Goal: Task Accomplishment & Management: Manage account settings

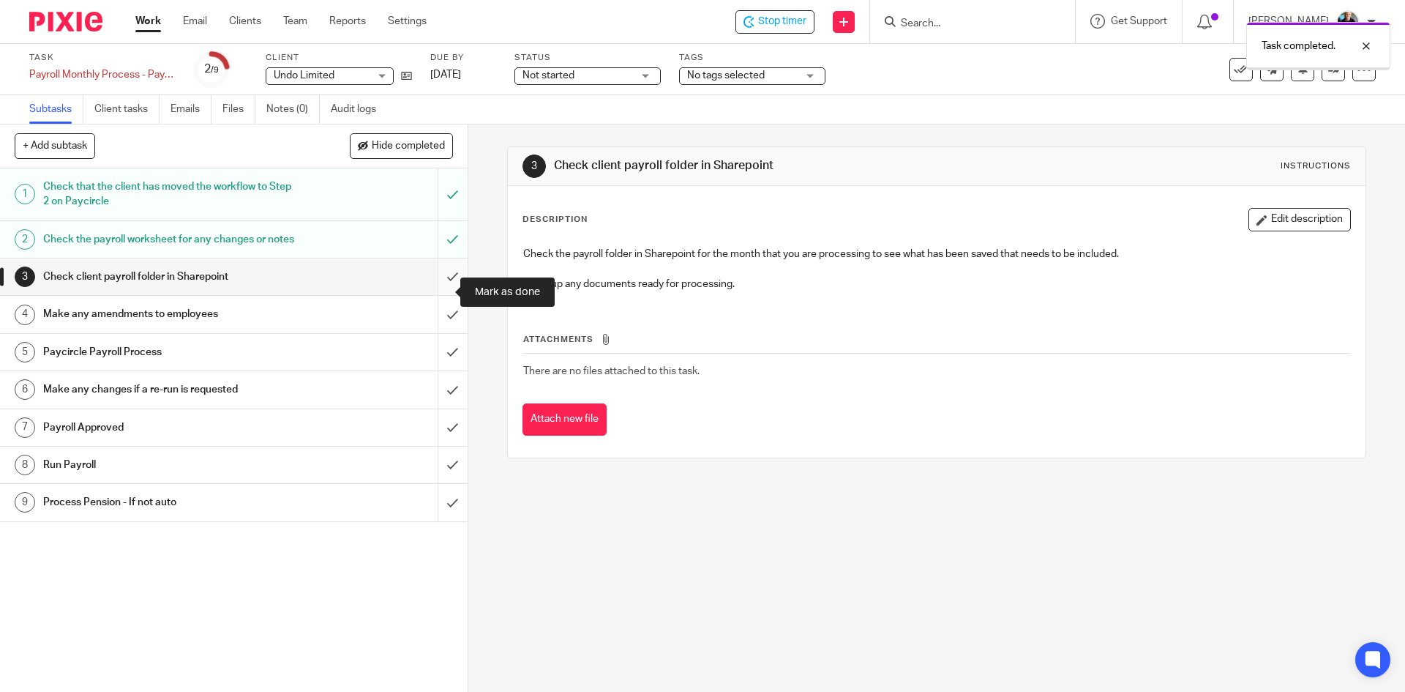
click at [440, 294] on input "submit" at bounding box center [234, 276] width 468 height 37
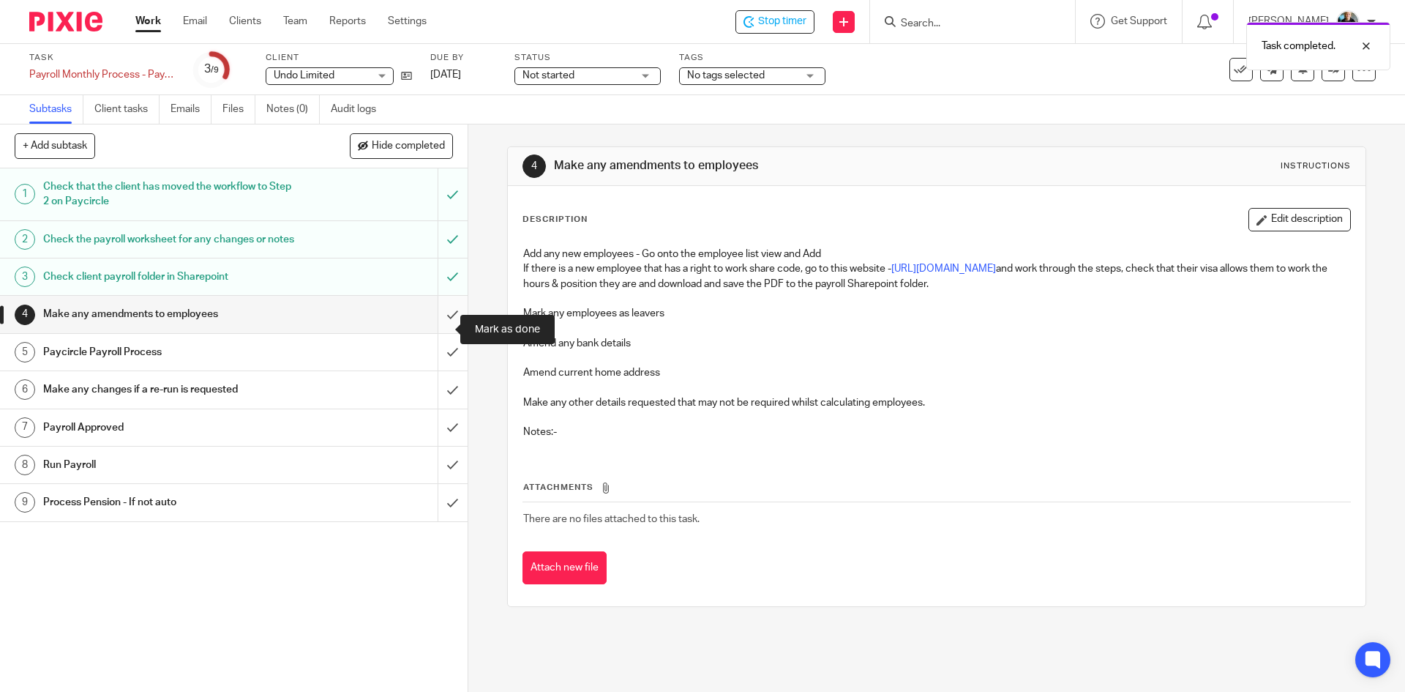
click at [436, 330] on input "submit" at bounding box center [234, 314] width 468 height 37
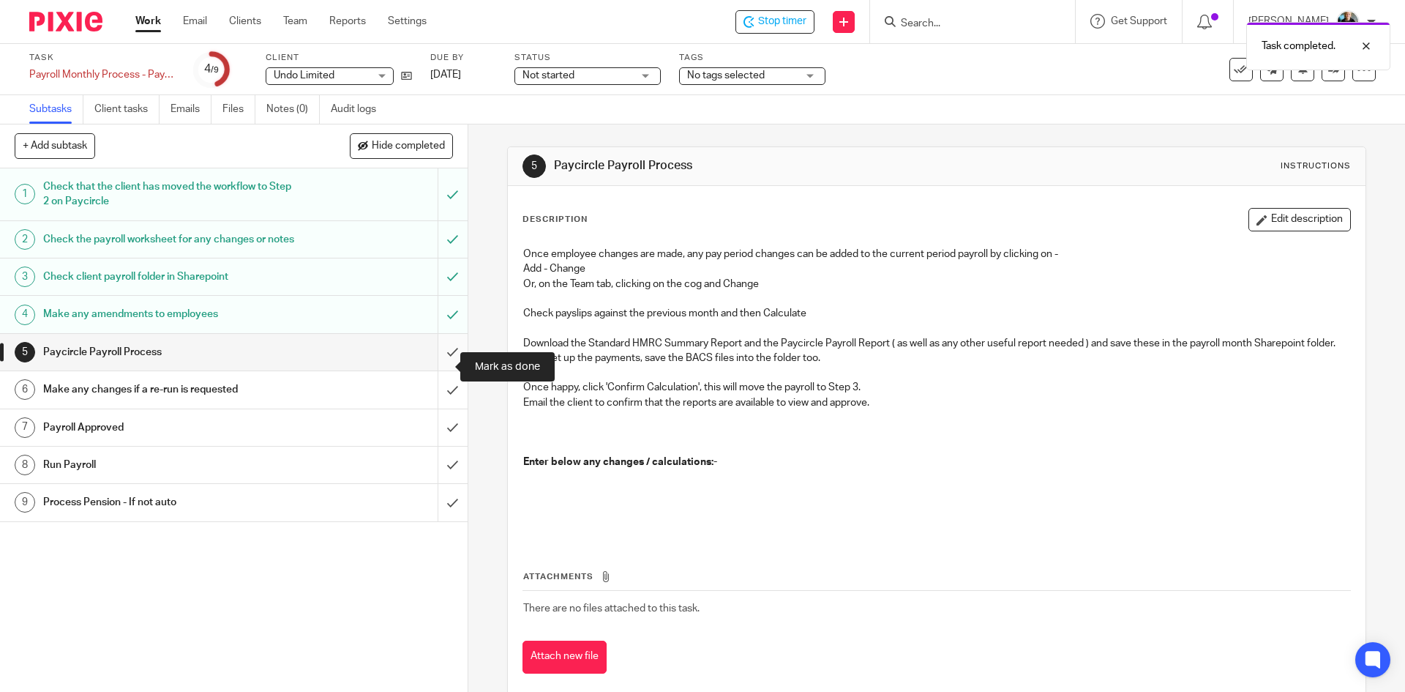
click at [438, 370] on input "submit" at bounding box center [234, 352] width 468 height 37
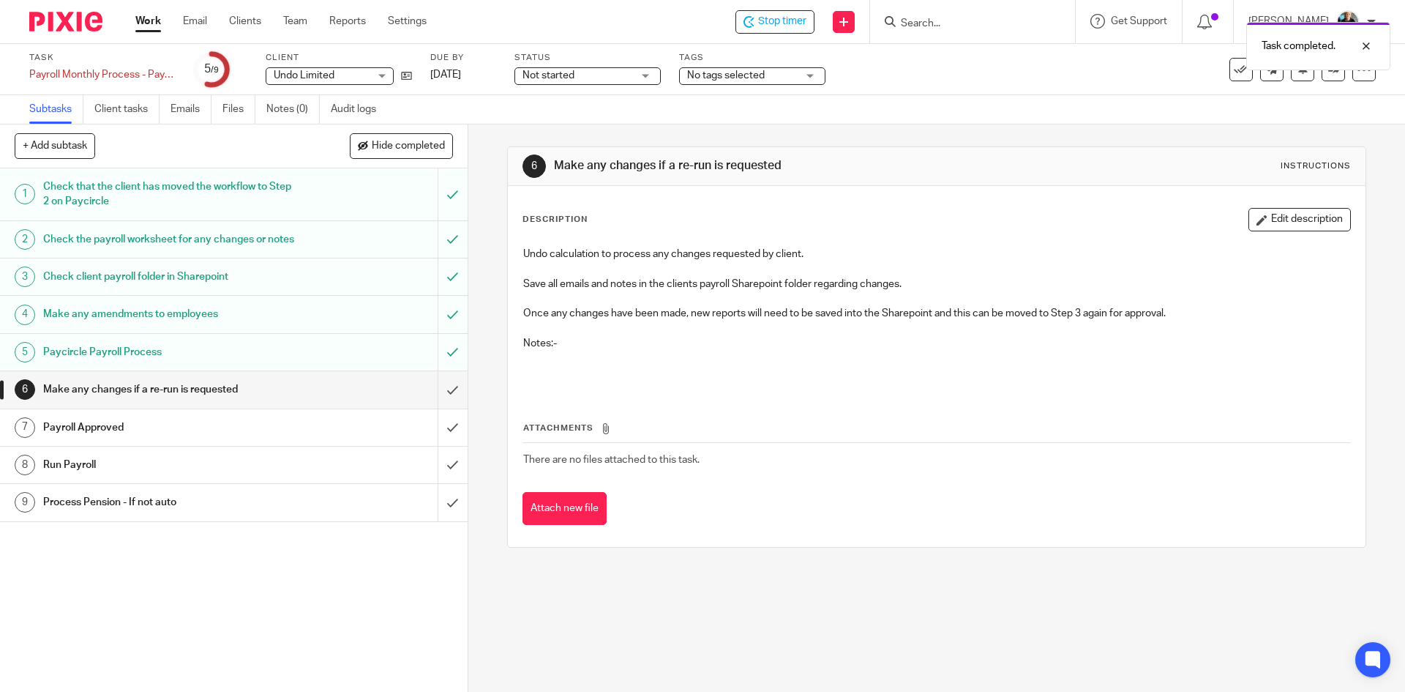
click at [780, 22] on div "Task completed." at bounding box center [1047, 43] width 688 height 56
click at [789, 21] on span "Stop timer" at bounding box center [782, 21] width 48 height 15
click at [983, 23] on input "Search" at bounding box center [966, 24] width 132 height 13
click at [968, 25] on input "Search" at bounding box center [966, 24] width 132 height 13
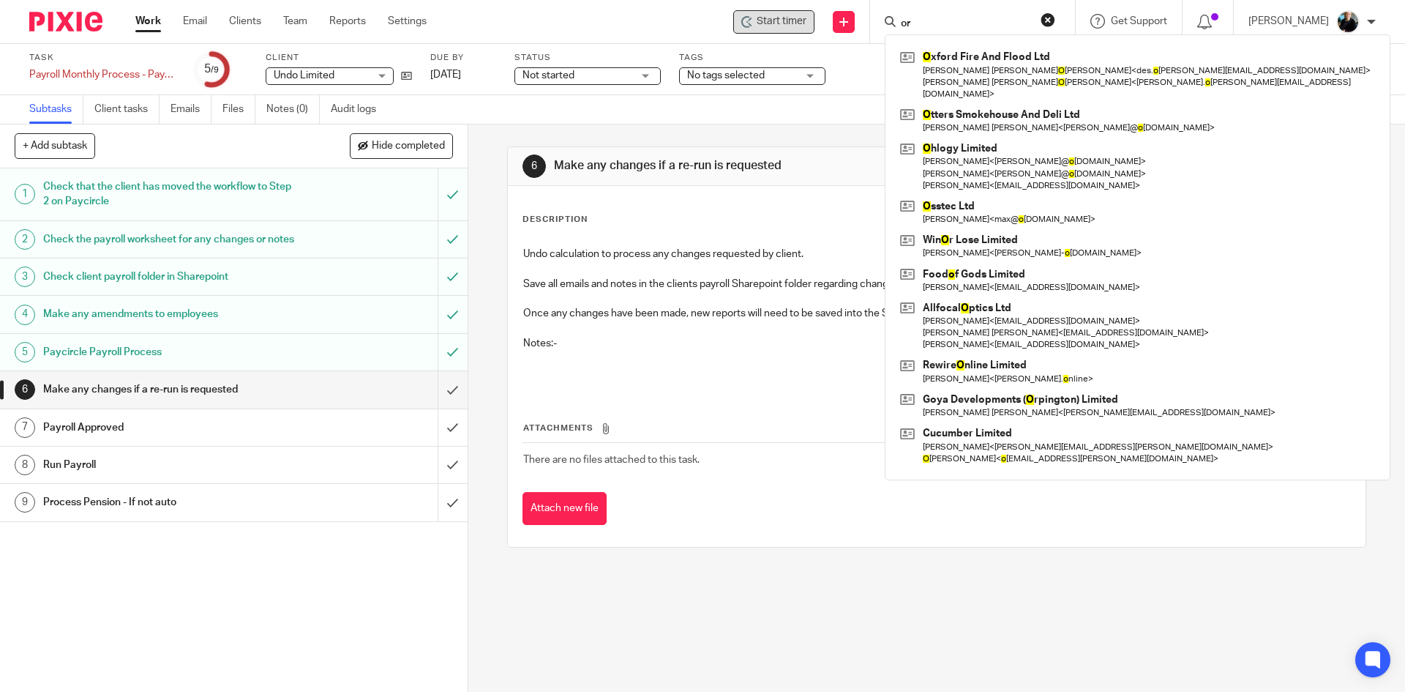
type input "o"
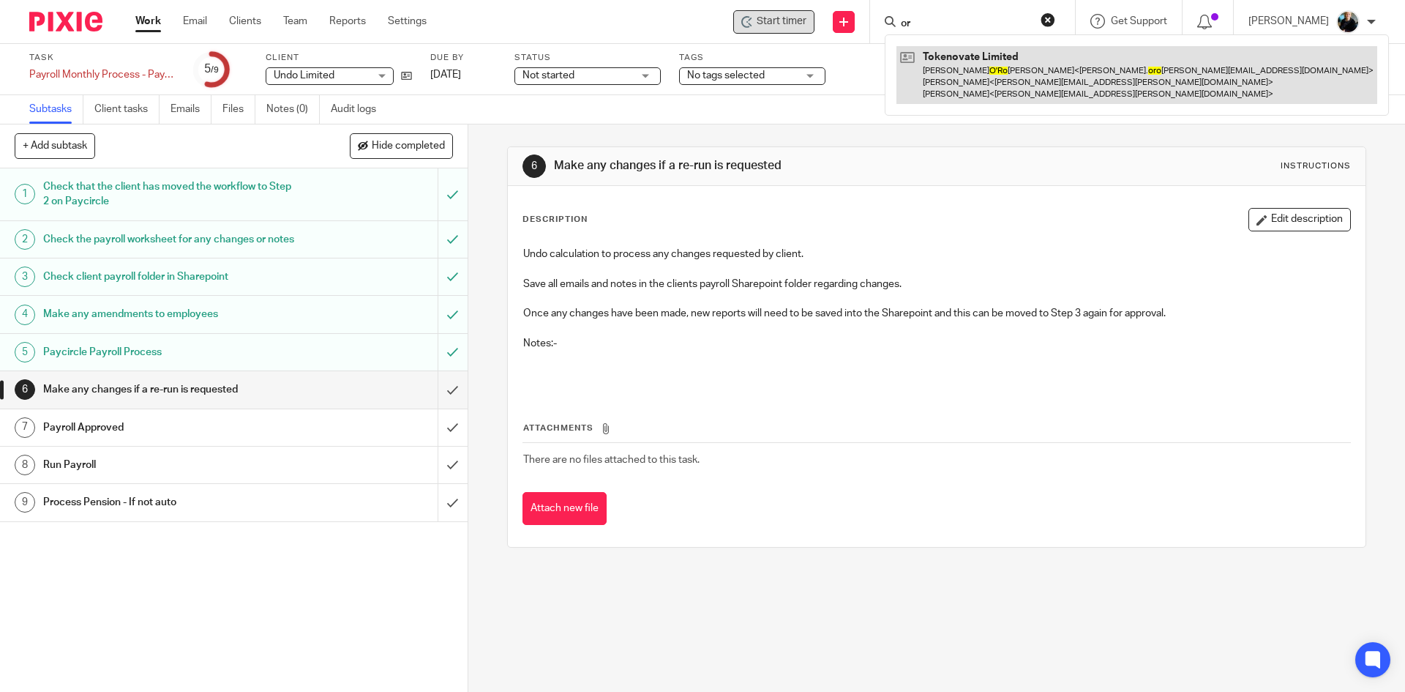
type input "o"
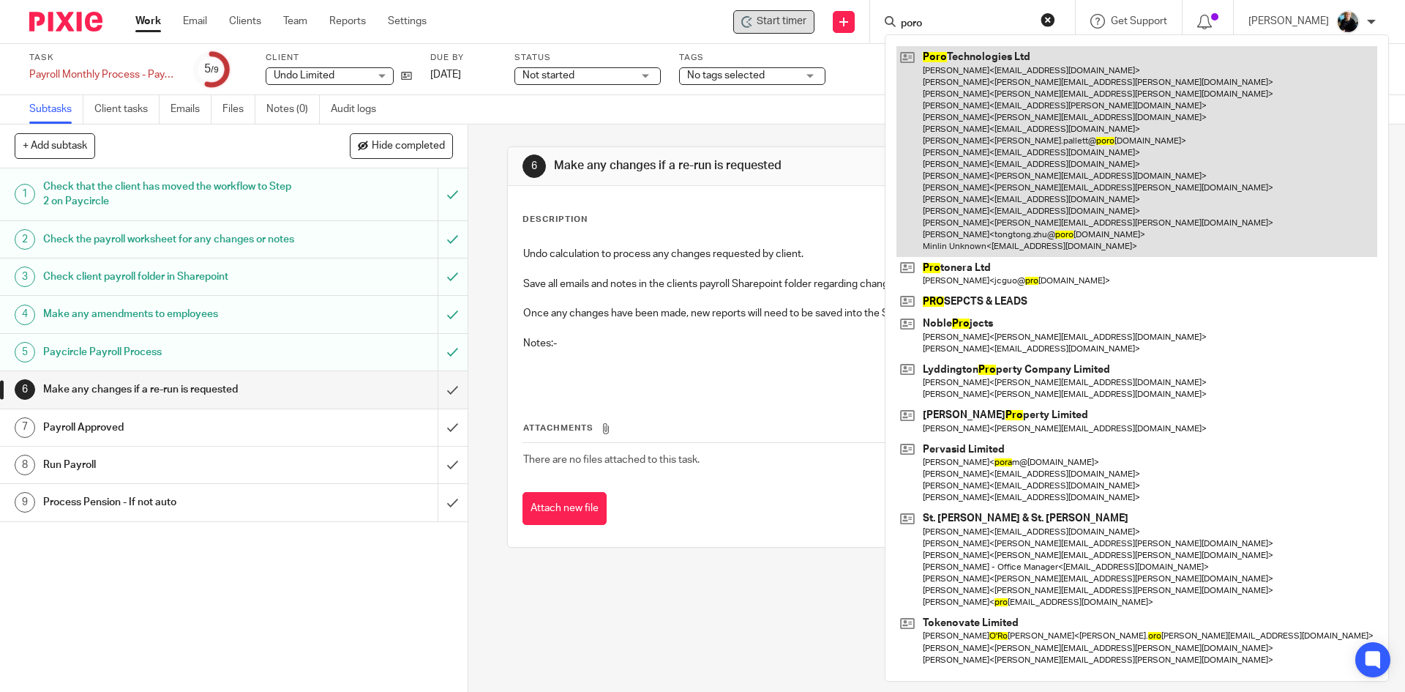
type input "poro"
click at [1056, 111] on link at bounding box center [1137, 151] width 481 height 210
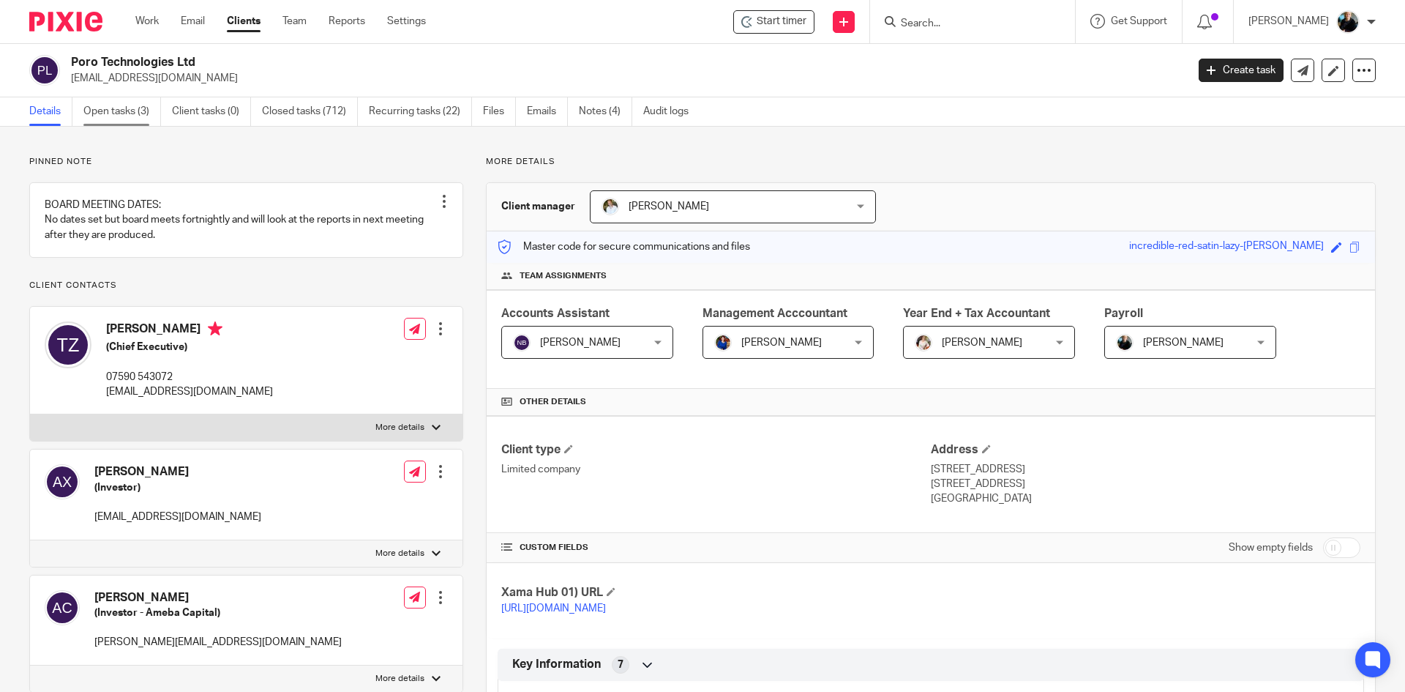
click at [121, 105] on link "Open tasks (3)" at bounding box center [122, 111] width 78 height 29
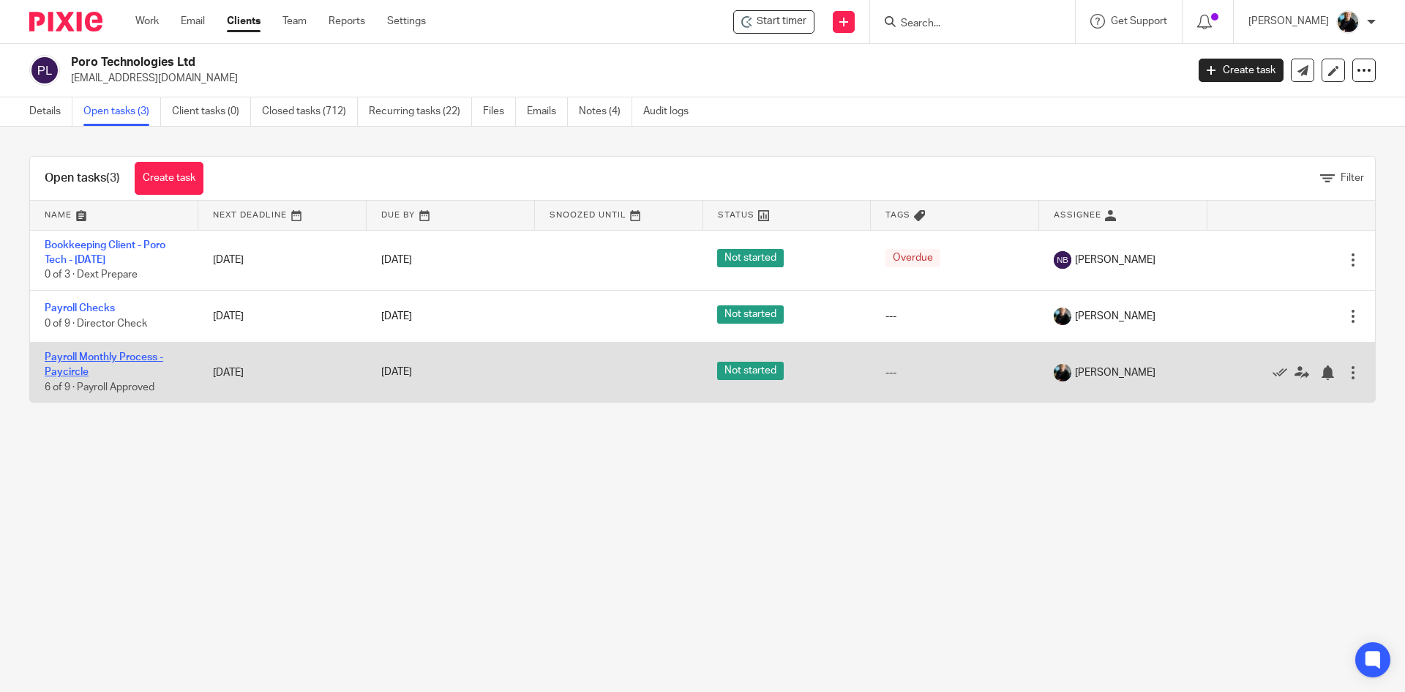
click at [99, 359] on link "Payroll Monthly Process - Paycircle" at bounding box center [104, 364] width 119 height 25
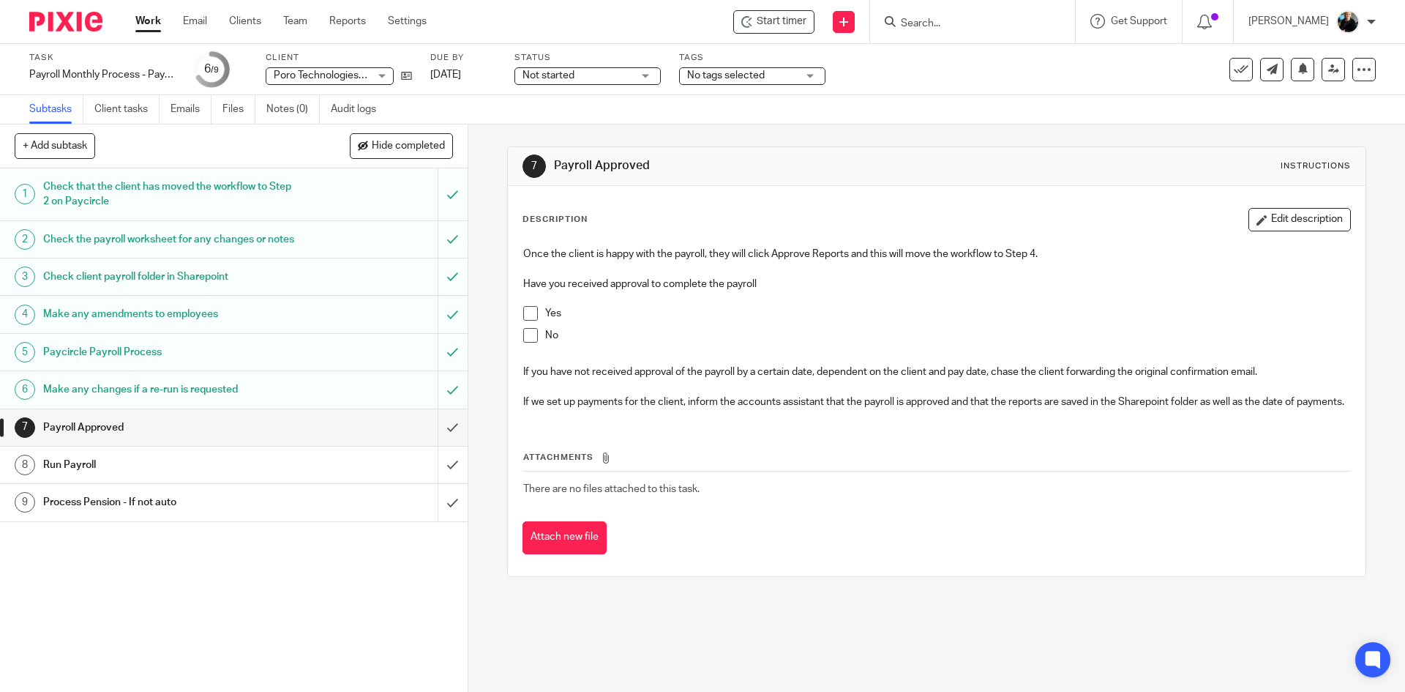
click at [529, 315] on span at bounding box center [530, 313] width 15 height 15
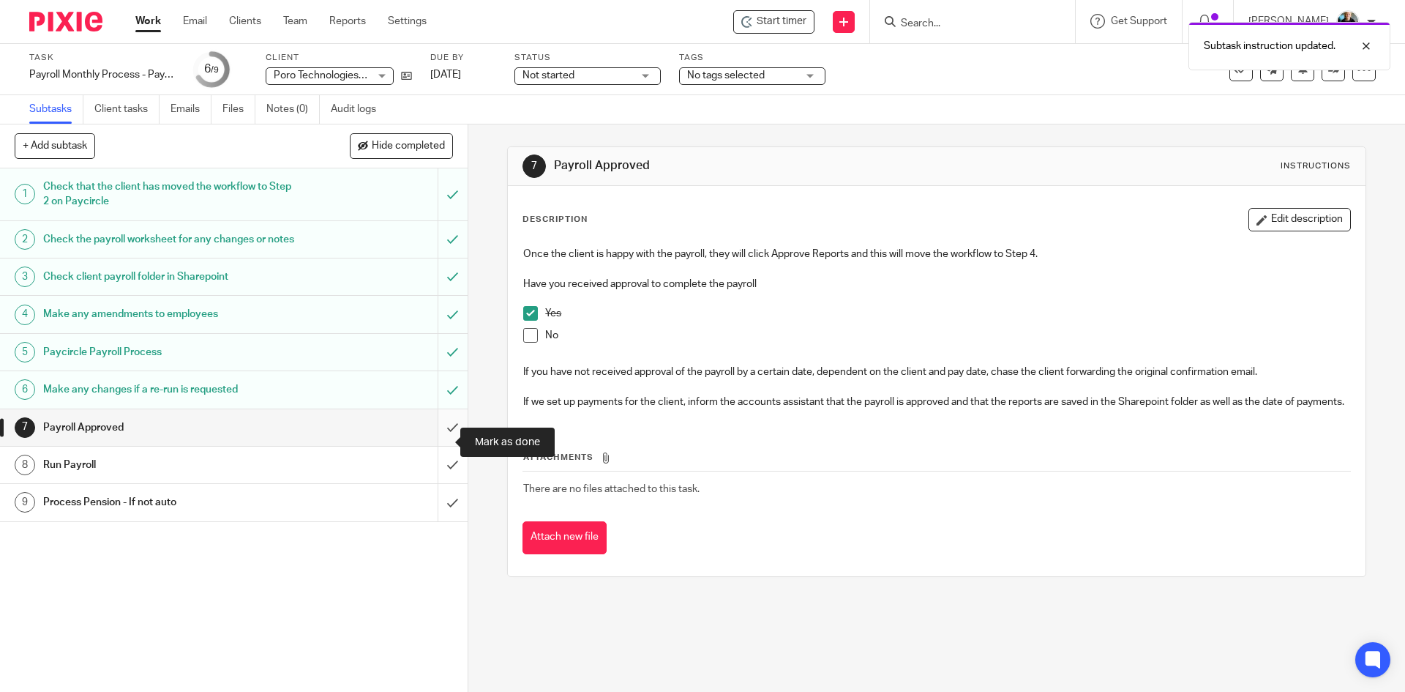
click at [436, 444] on input "submit" at bounding box center [234, 427] width 468 height 37
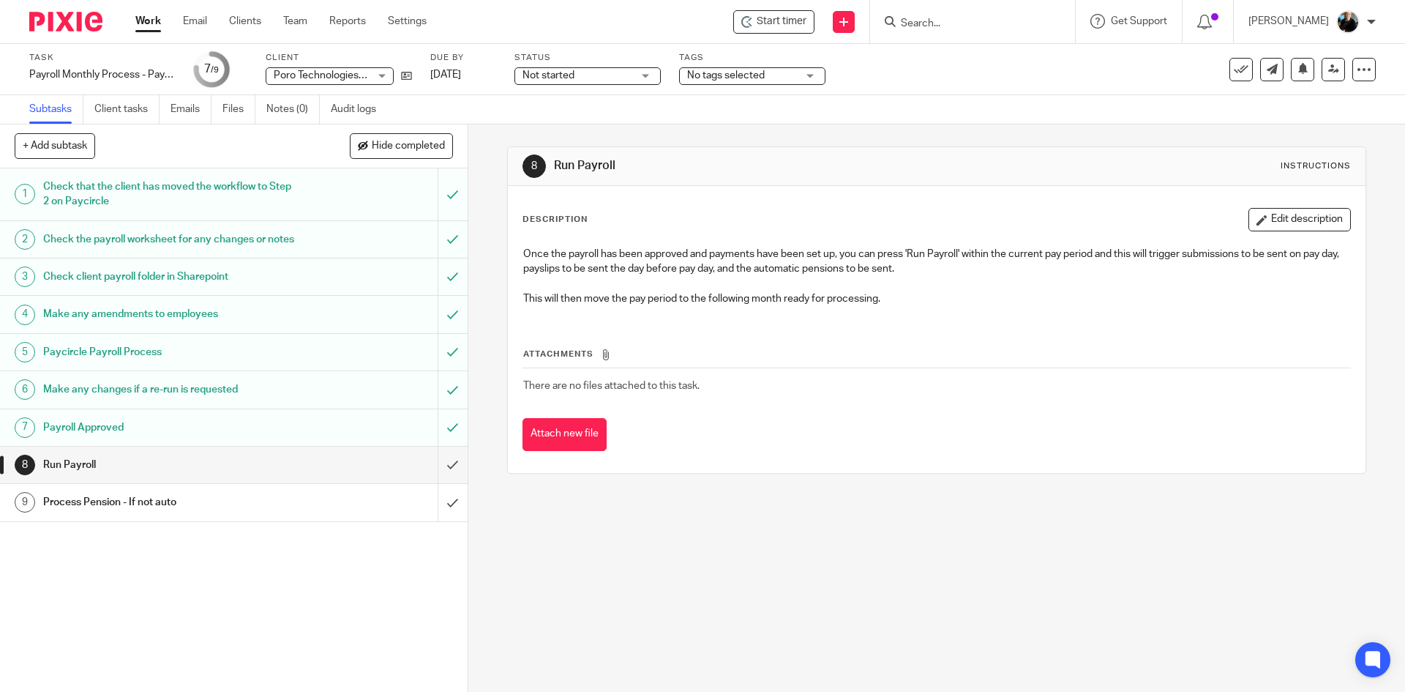
click at [951, 21] on input "Search" at bounding box center [966, 24] width 132 height 13
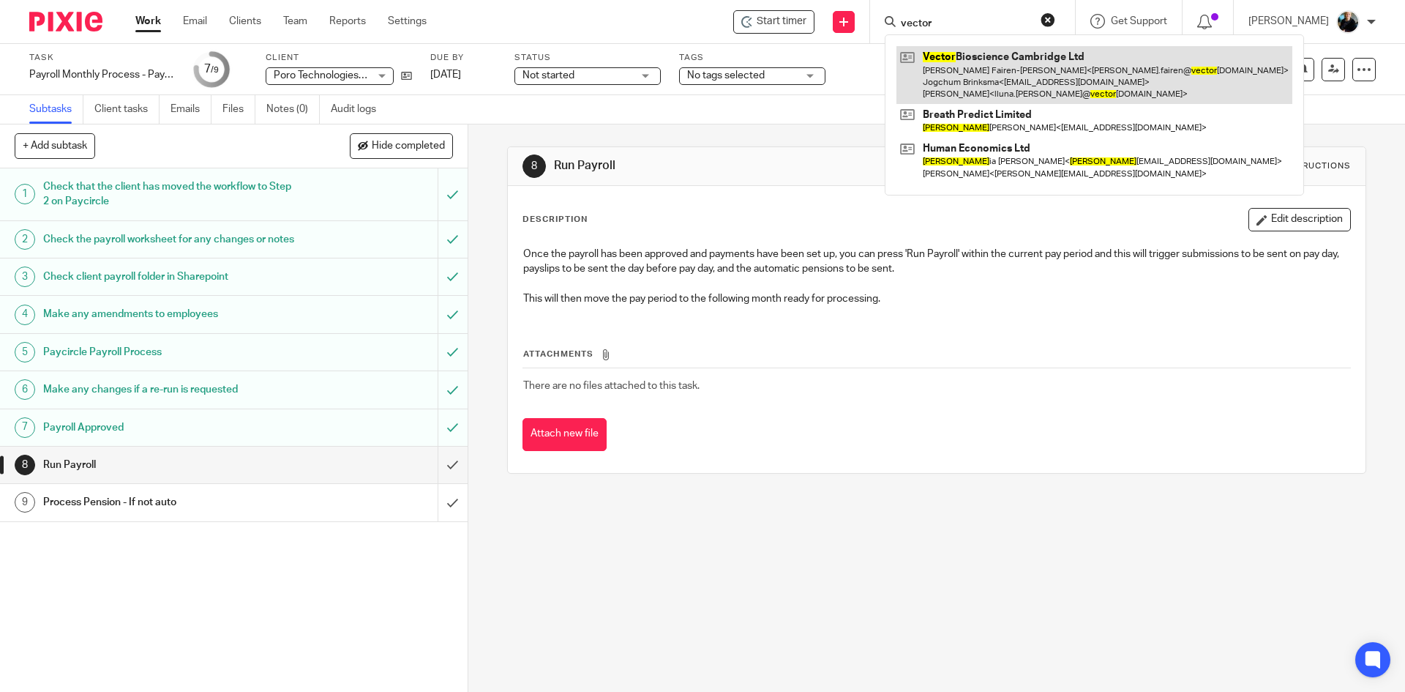
type input "vector"
click at [1031, 73] on link at bounding box center [1095, 75] width 396 height 58
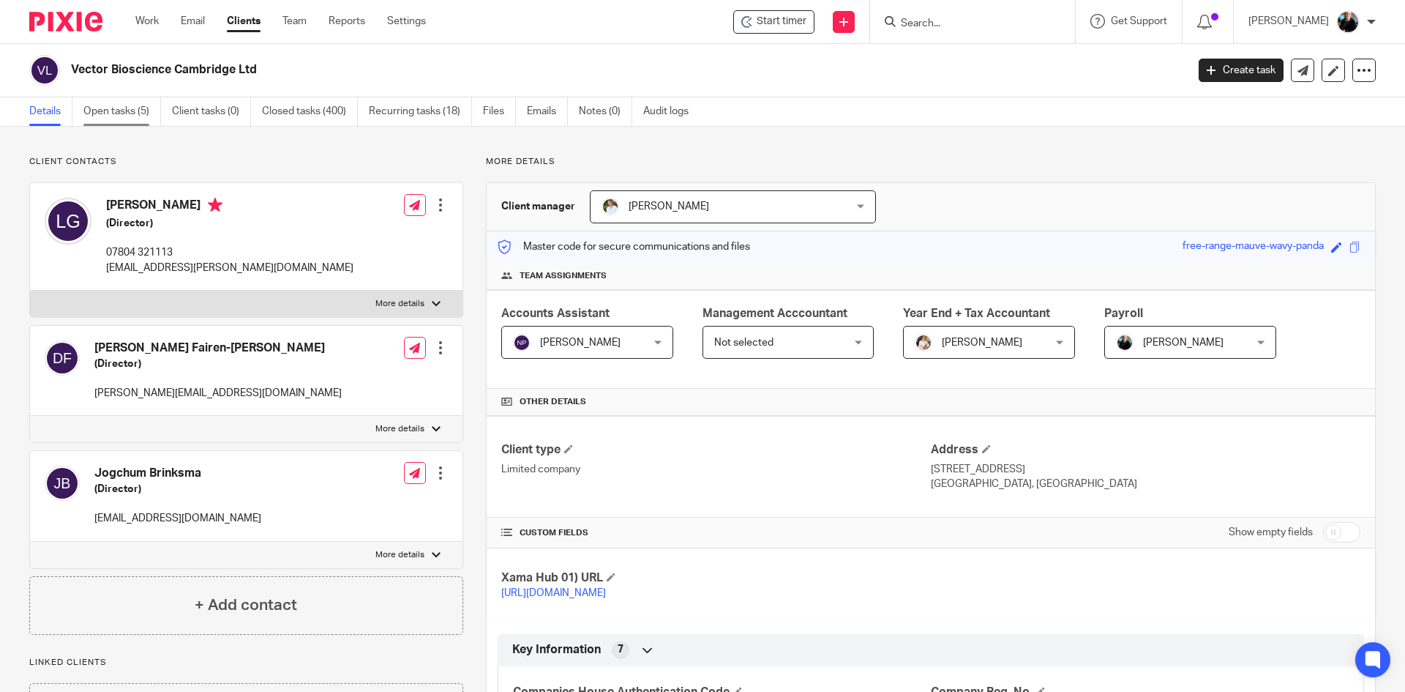
click at [117, 109] on link "Open tasks (5)" at bounding box center [122, 111] width 78 height 29
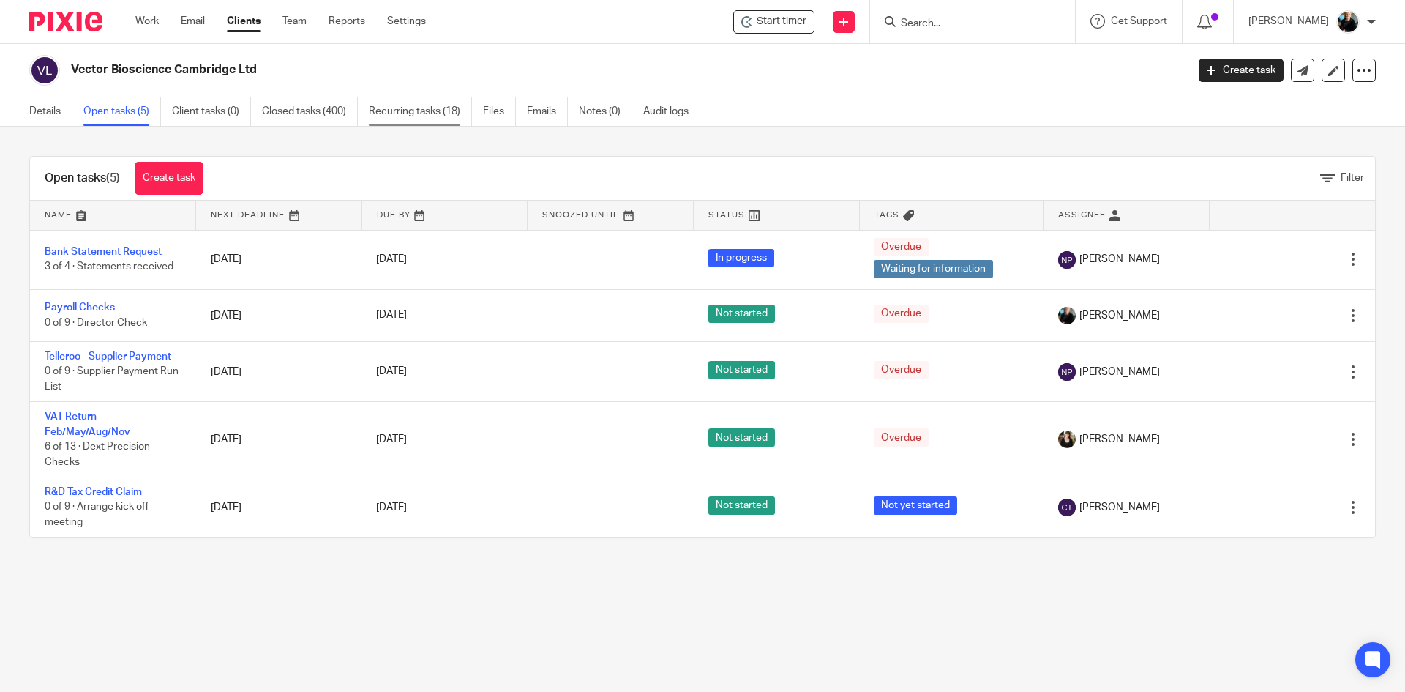
click at [384, 108] on link "Recurring tasks (18)" at bounding box center [420, 111] width 103 height 29
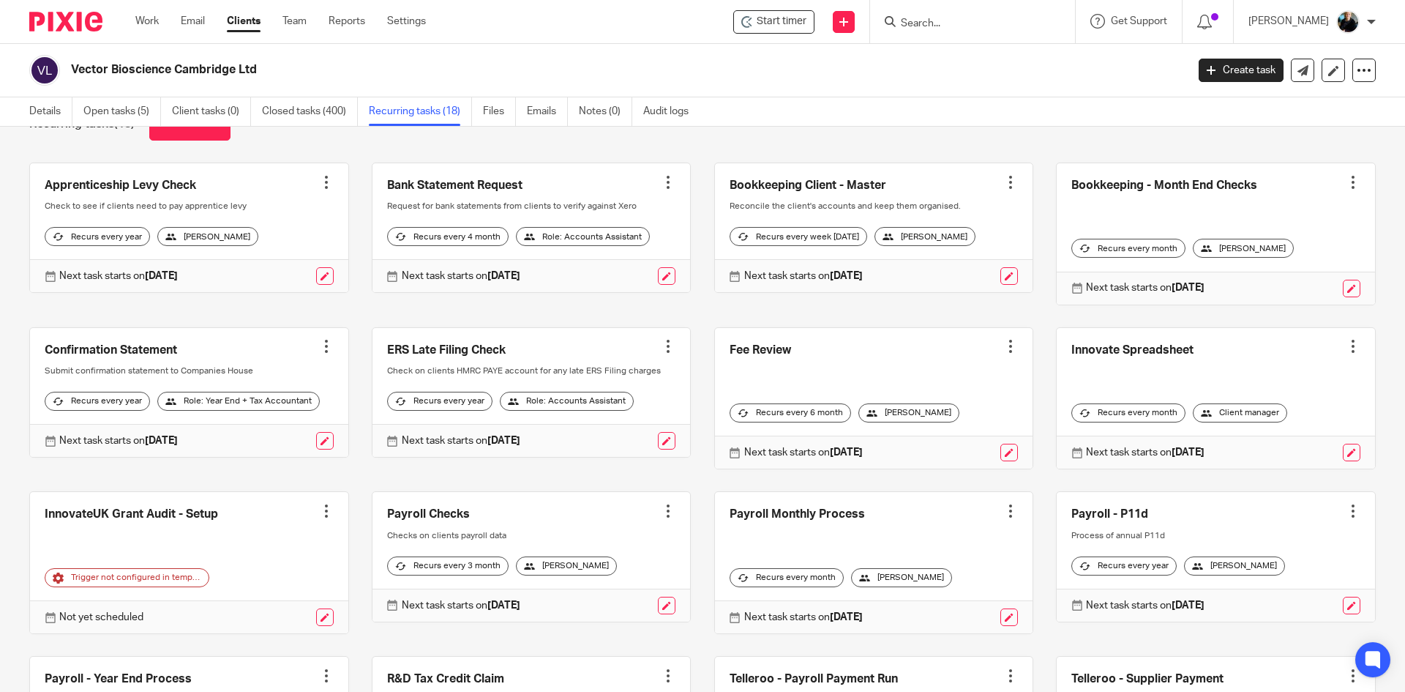
scroll to position [146, 0]
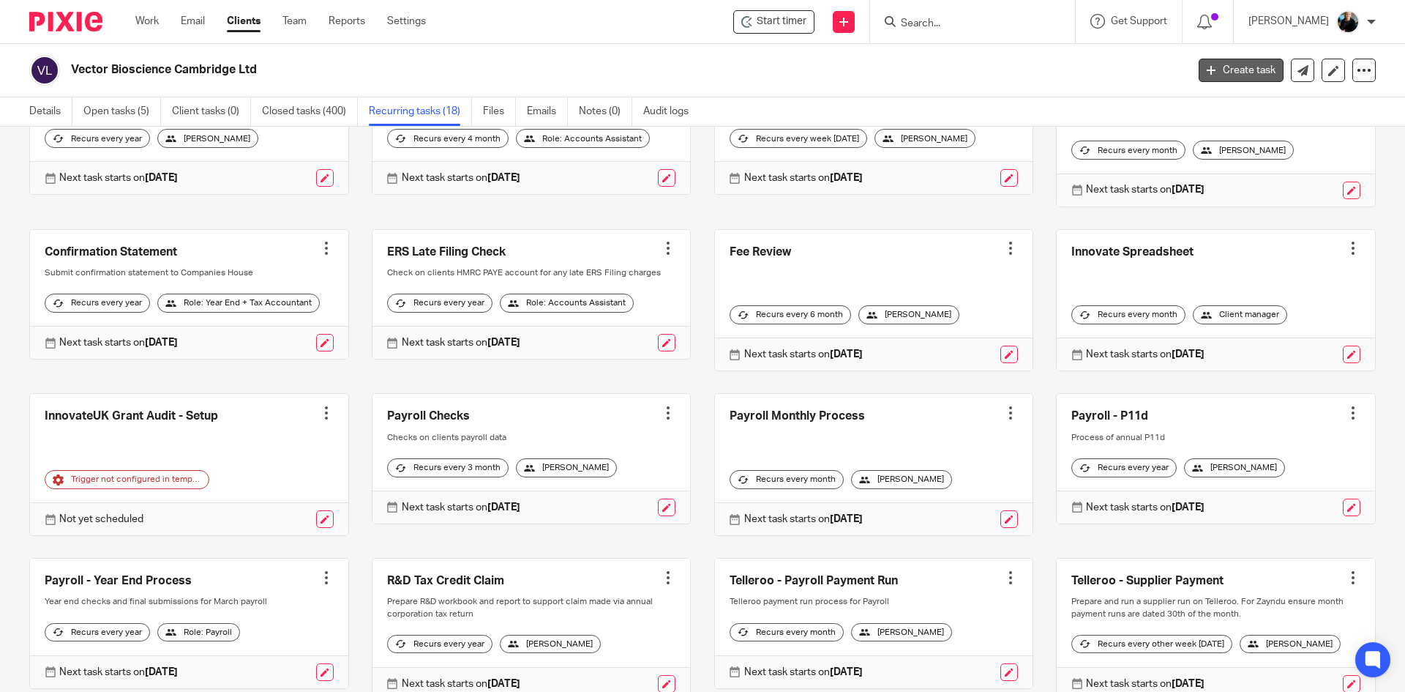
click at [1237, 69] on link "Create task" at bounding box center [1241, 70] width 85 height 23
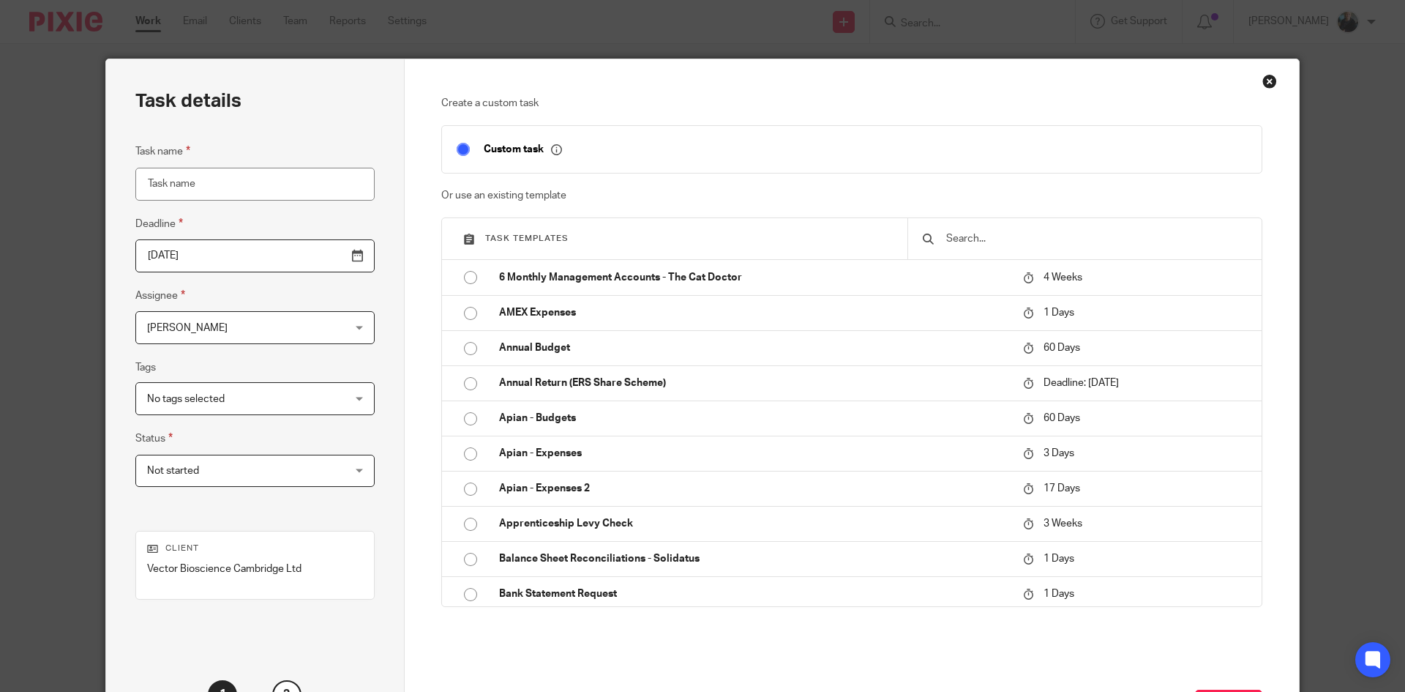
click at [977, 234] on input "text" at bounding box center [1096, 239] width 302 height 16
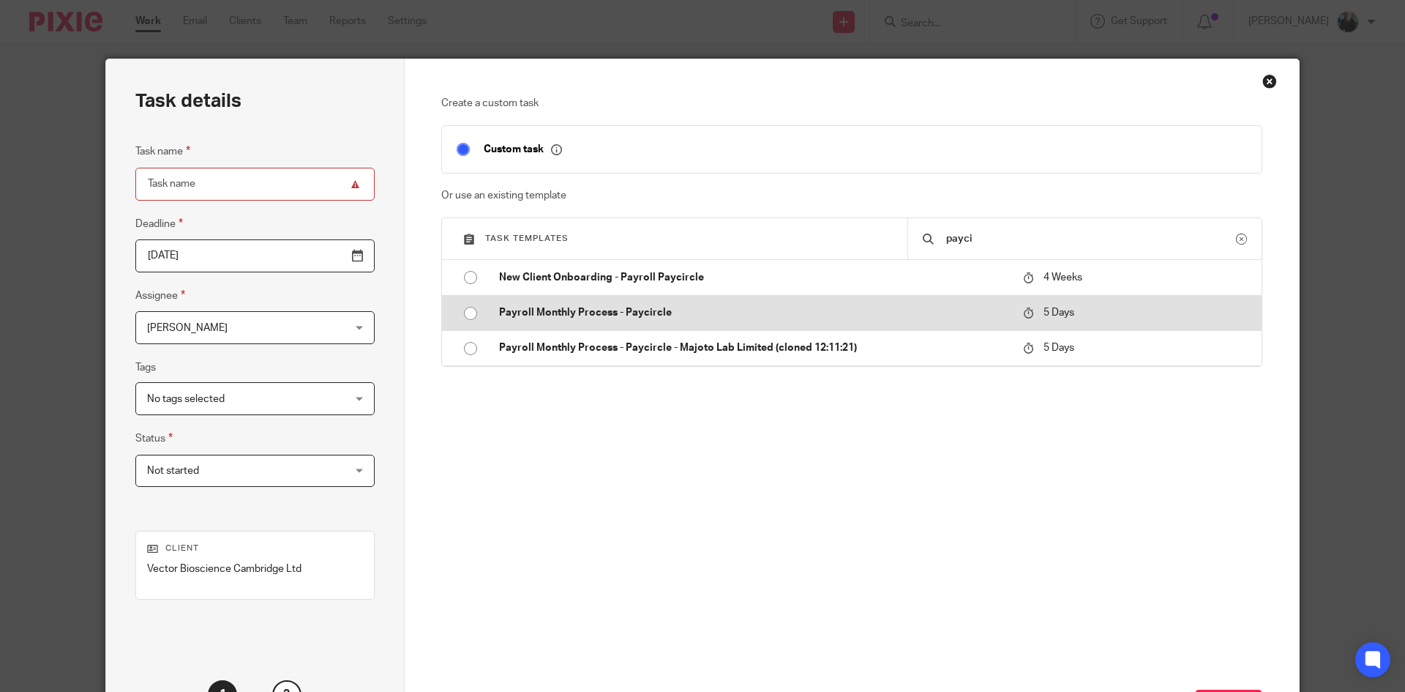
type input "payci"
click at [477, 315] on input "radio" at bounding box center [471, 313] width 28 height 28
type input "2025-09-23"
type input "Payroll Monthly Process - Paycircle"
checkbox input "false"
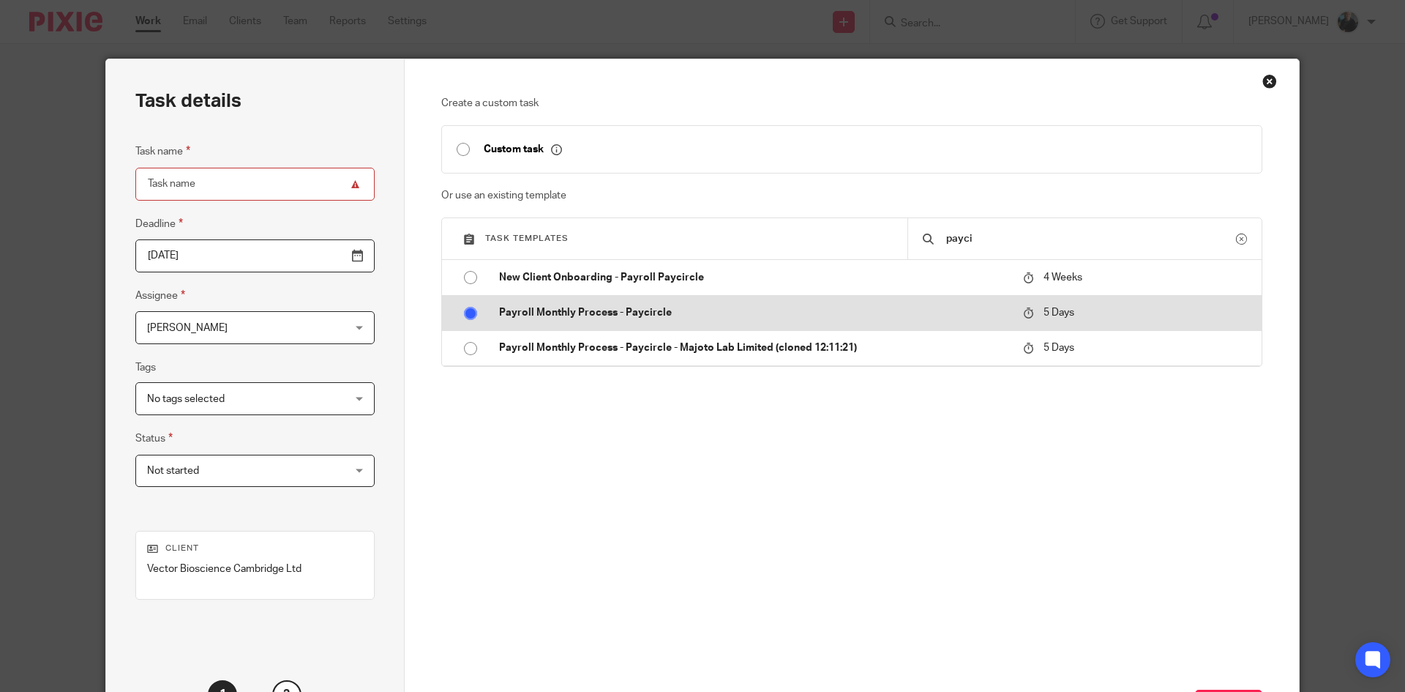
radio input "false"
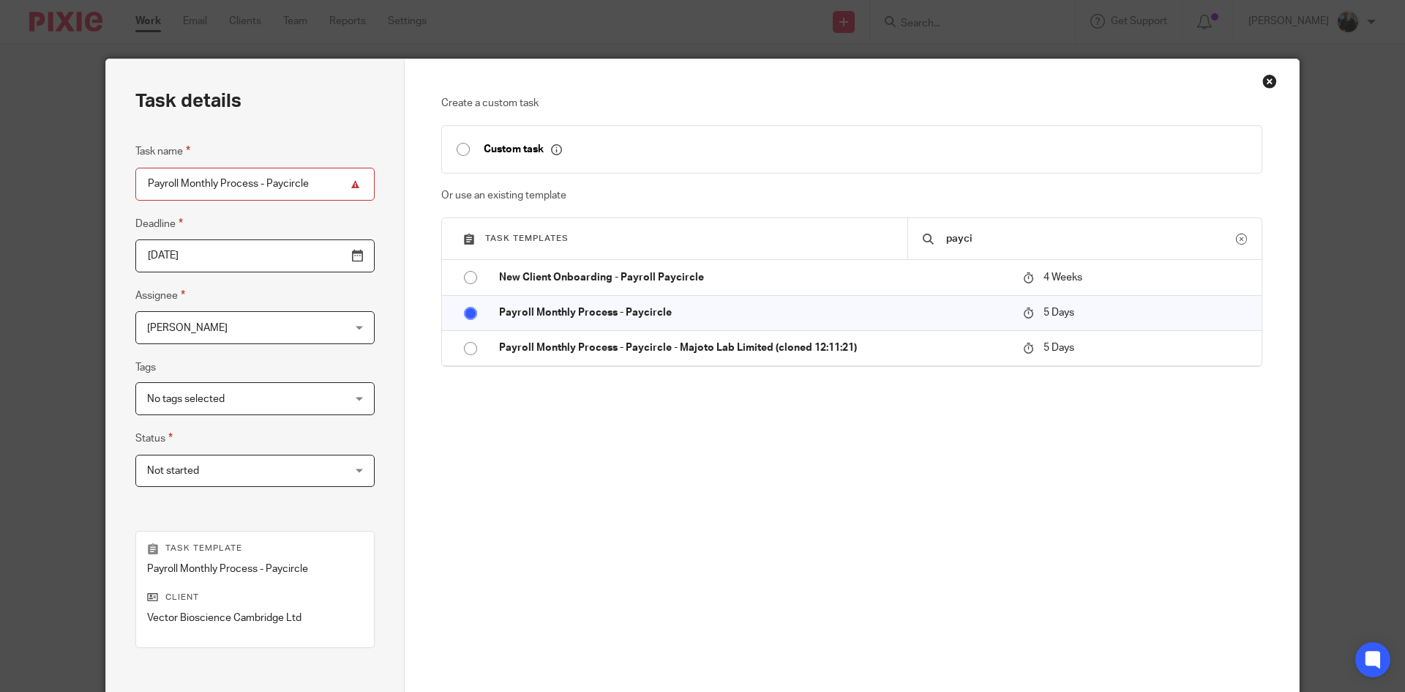
click at [326, 253] on input "2025-09-23" at bounding box center [254, 255] width 239 height 33
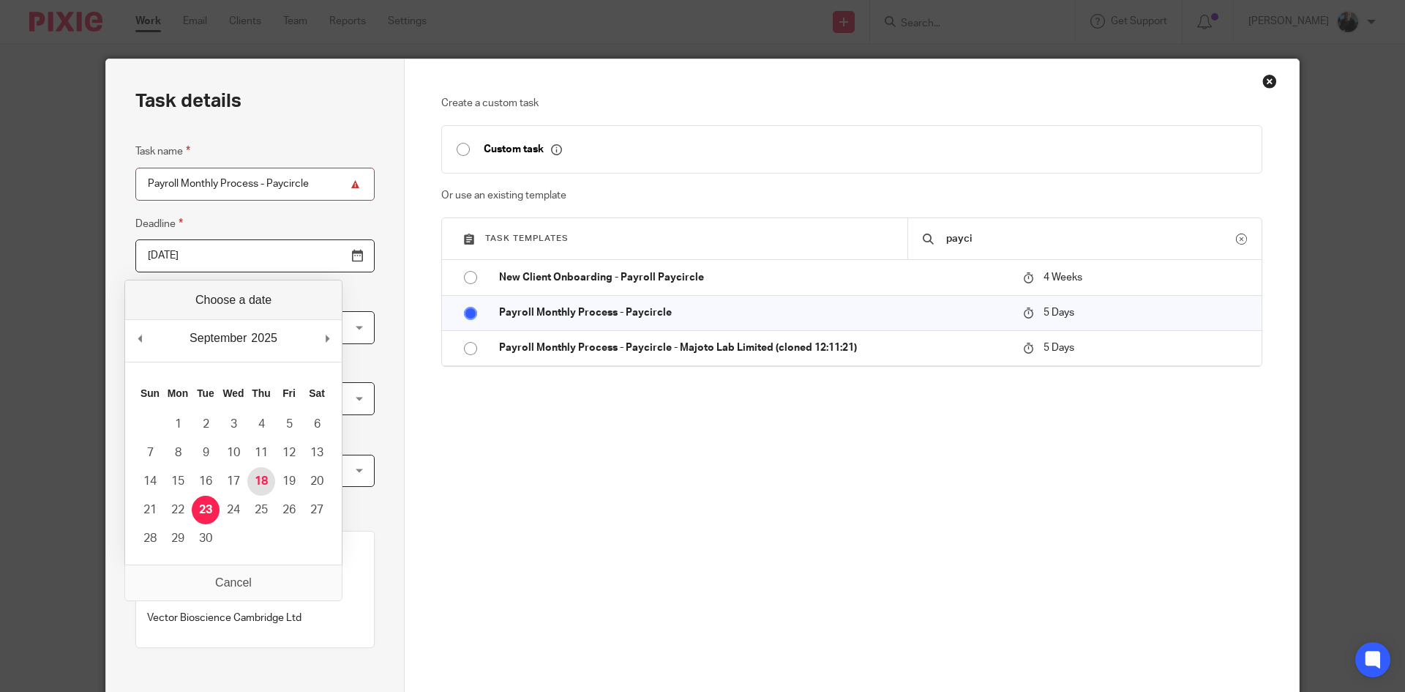
type input "2025-09-18"
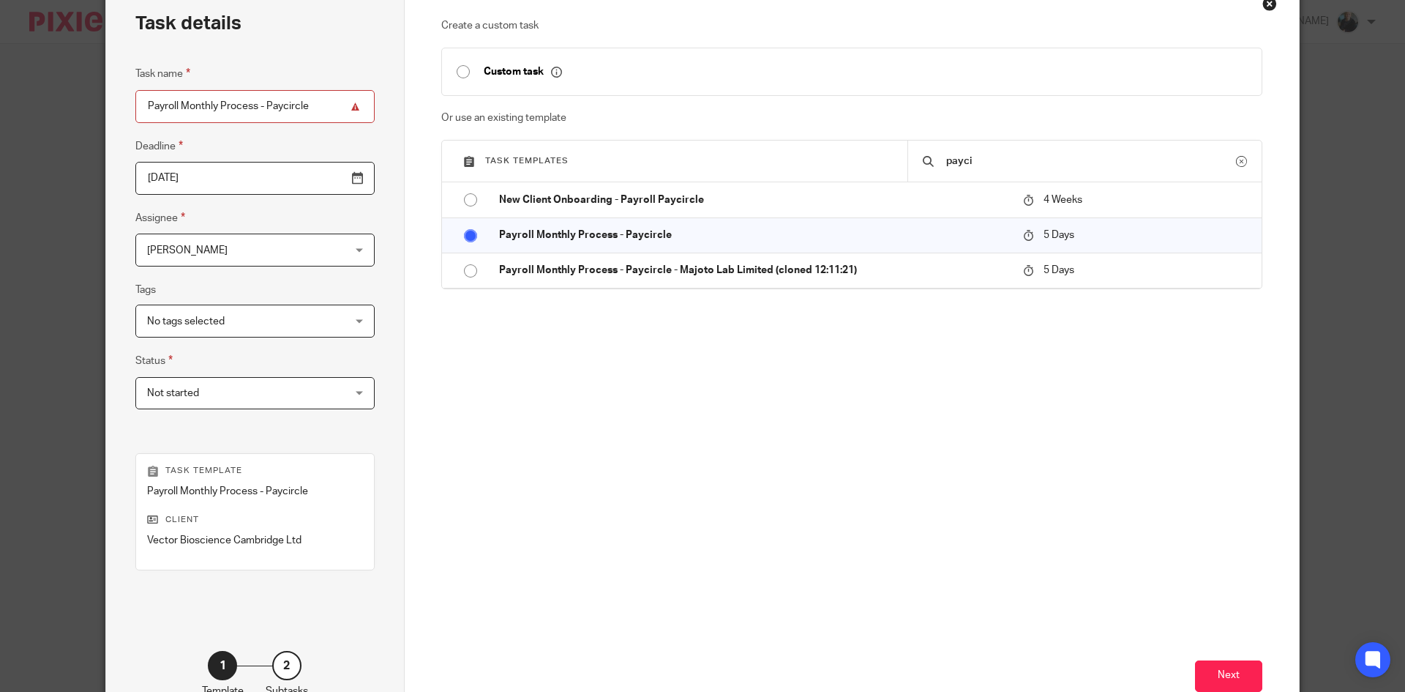
scroll to position [173, 0]
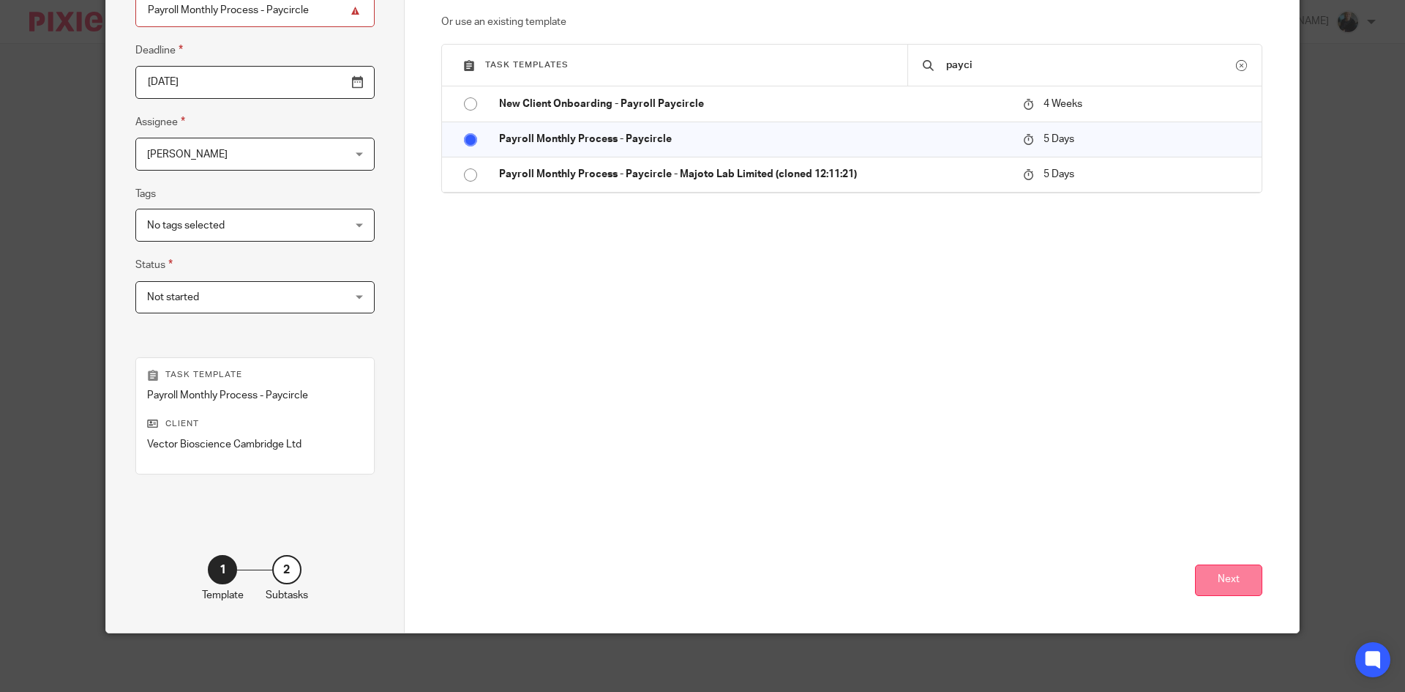
click at [1227, 581] on button "Next" at bounding box center [1228, 579] width 67 height 31
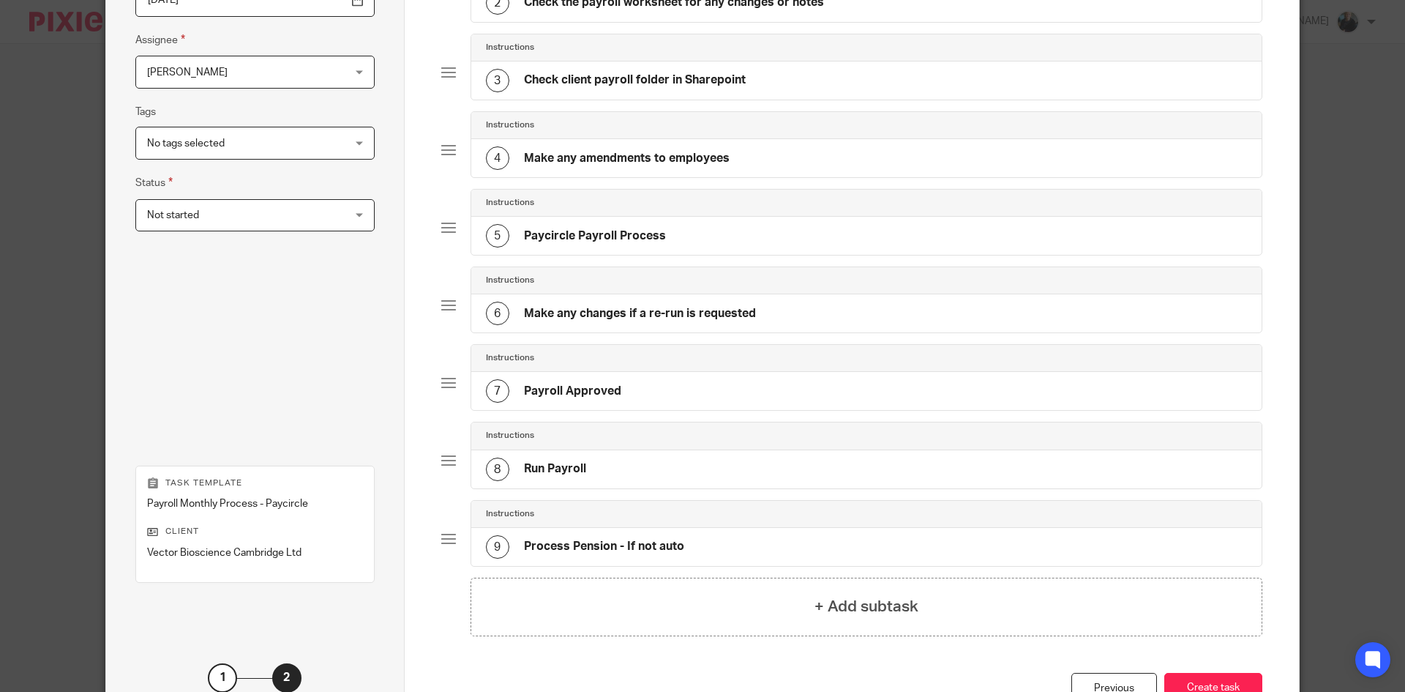
scroll to position [363, 0]
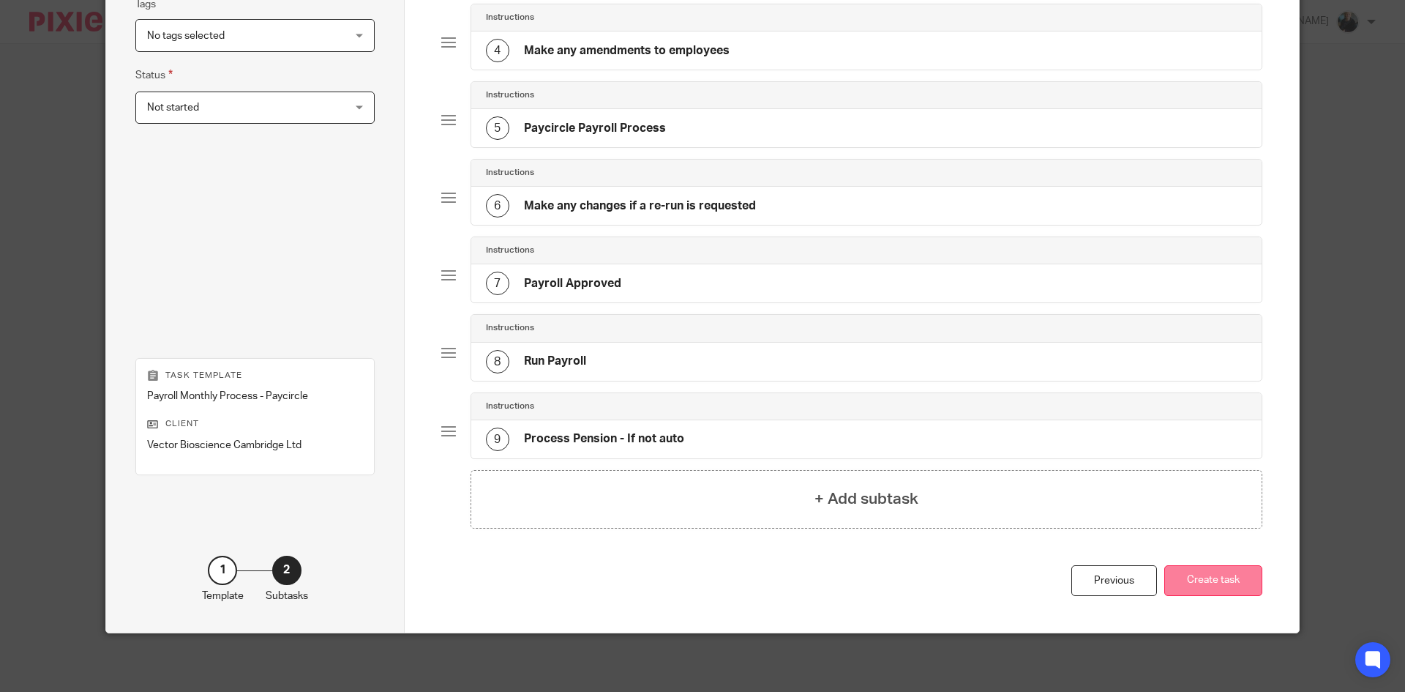
click at [1194, 575] on button "Create task" at bounding box center [1214, 580] width 98 height 31
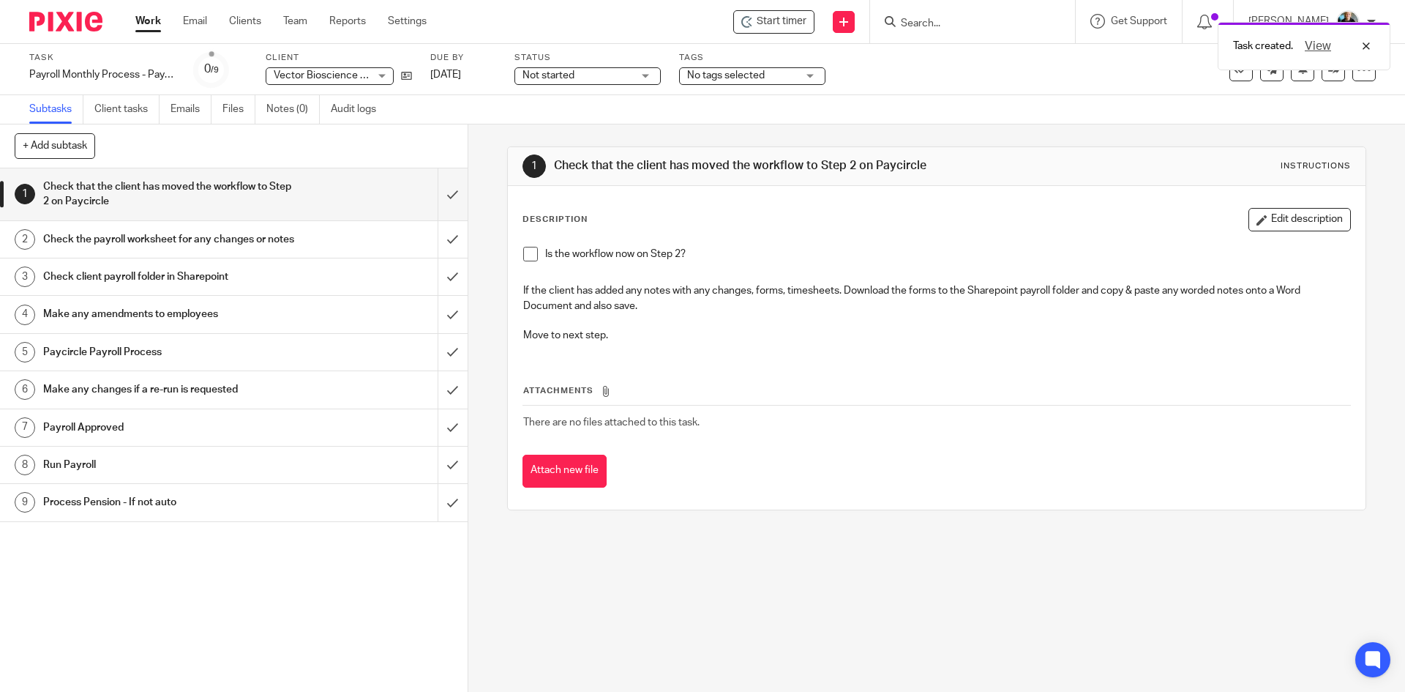
click at [774, 29] on div "Task created. View" at bounding box center [1047, 43] width 688 height 56
click at [776, 19] on div "Task created. View" at bounding box center [1047, 43] width 688 height 56
click at [782, 24] on span "Start timer" at bounding box center [782, 21] width 50 height 15
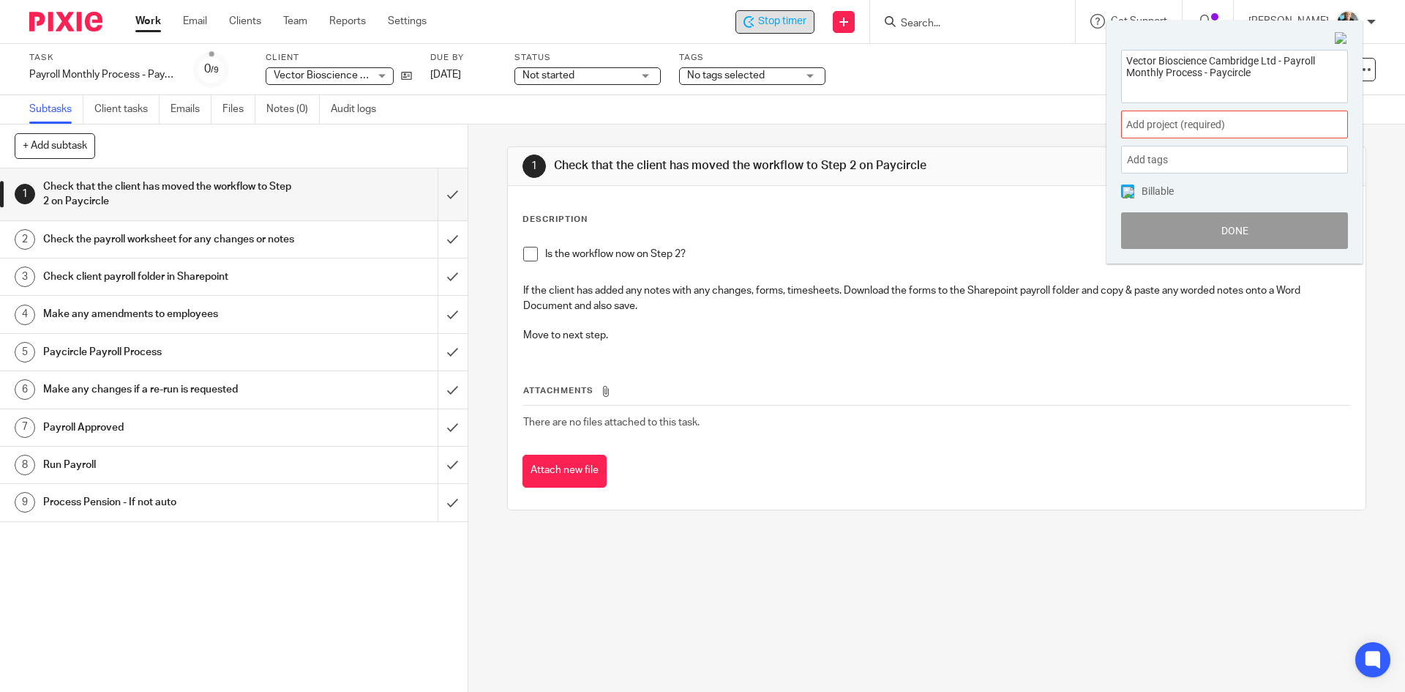
click at [1249, 127] on span "Add project (required) :" at bounding box center [1219, 124] width 184 height 15
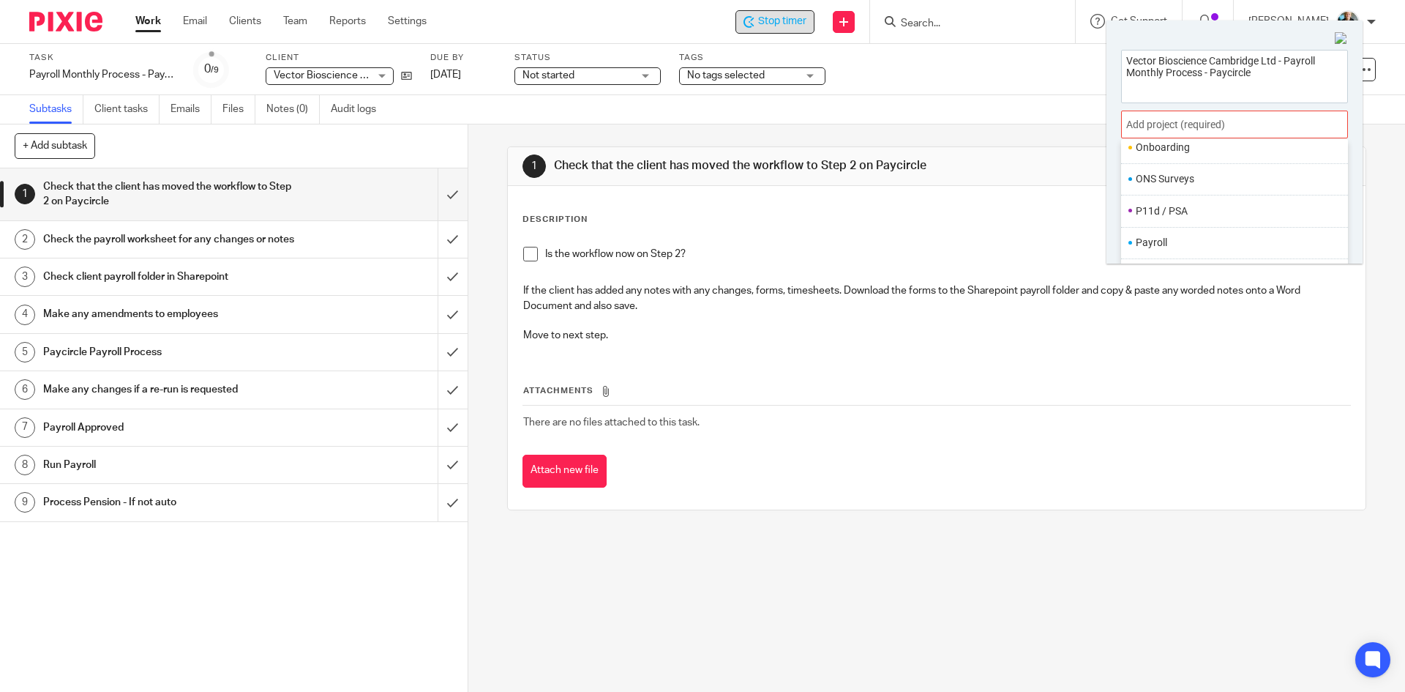
scroll to position [512, 0]
click at [1154, 221] on ul "Payroll" at bounding box center [1234, 228] width 227 height 31
click at [1163, 231] on li "Payroll" at bounding box center [1231, 228] width 191 height 15
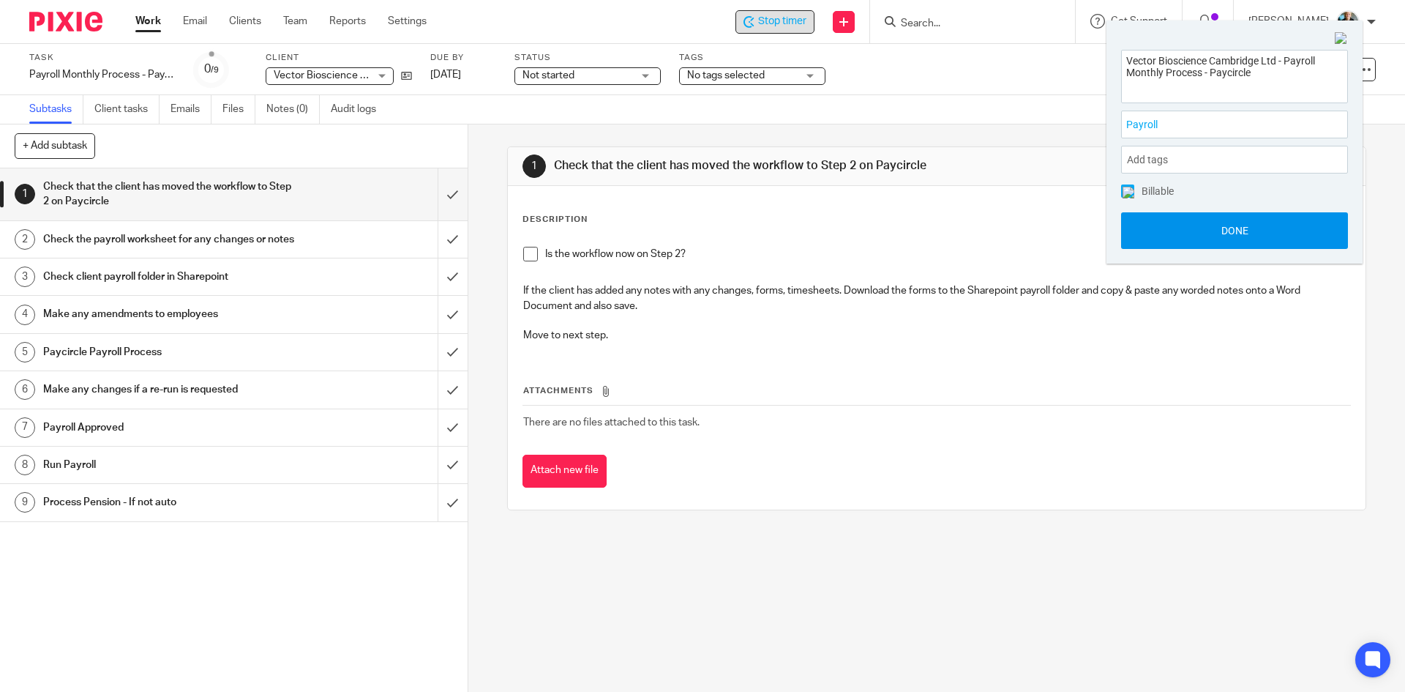
drag, startPoint x: 1222, startPoint y: 239, endPoint x: 1224, endPoint y: 228, distance: 10.5
click at [1222, 237] on button "Done" at bounding box center [1234, 230] width 227 height 37
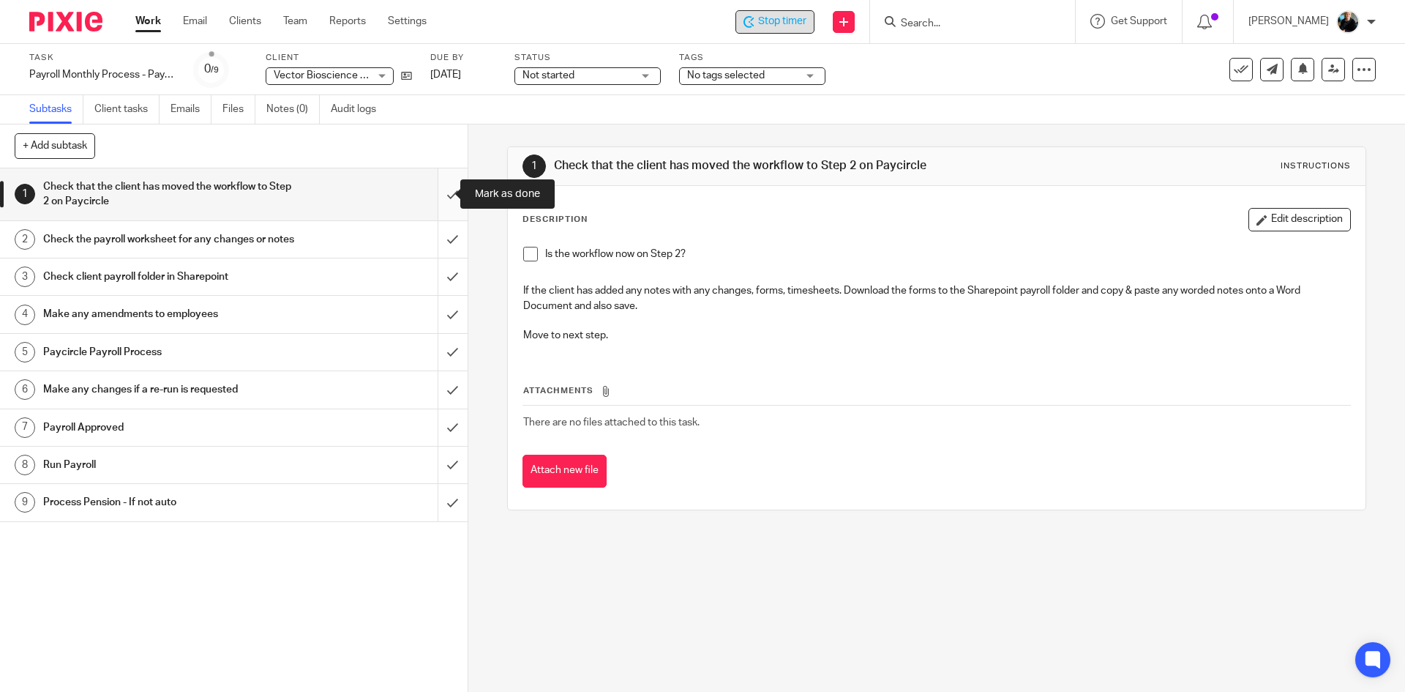
click at [435, 193] on input "submit" at bounding box center [234, 194] width 468 height 52
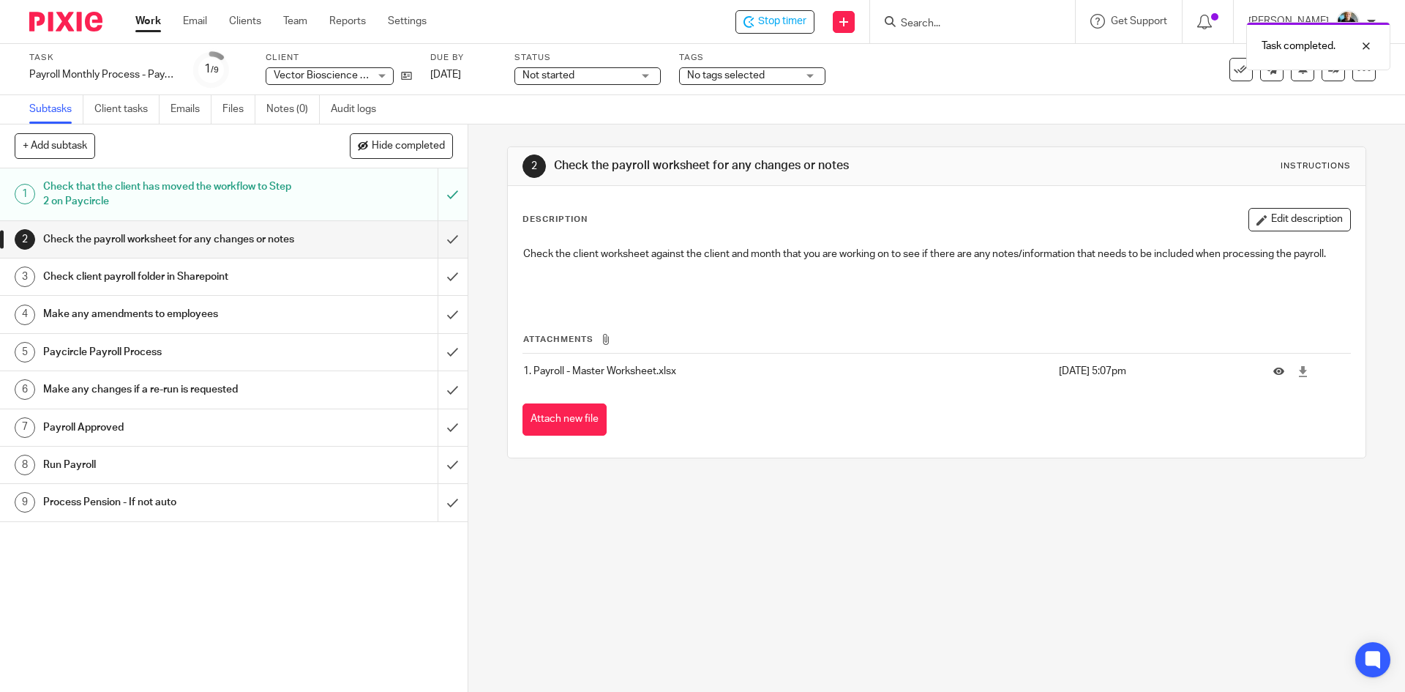
click at [774, 18] on div "Task completed." at bounding box center [1047, 43] width 688 height 56
click at [782, 24] on div "Task completed." at bounding box center [1047, 43] width 688 height 56
click at [794, 25] on span "Stop timer" at bounding box center [782, 21] width 48 height 15
click at [952, 27] on input "Search" at bounding box center [966, 24] width 132 height 13
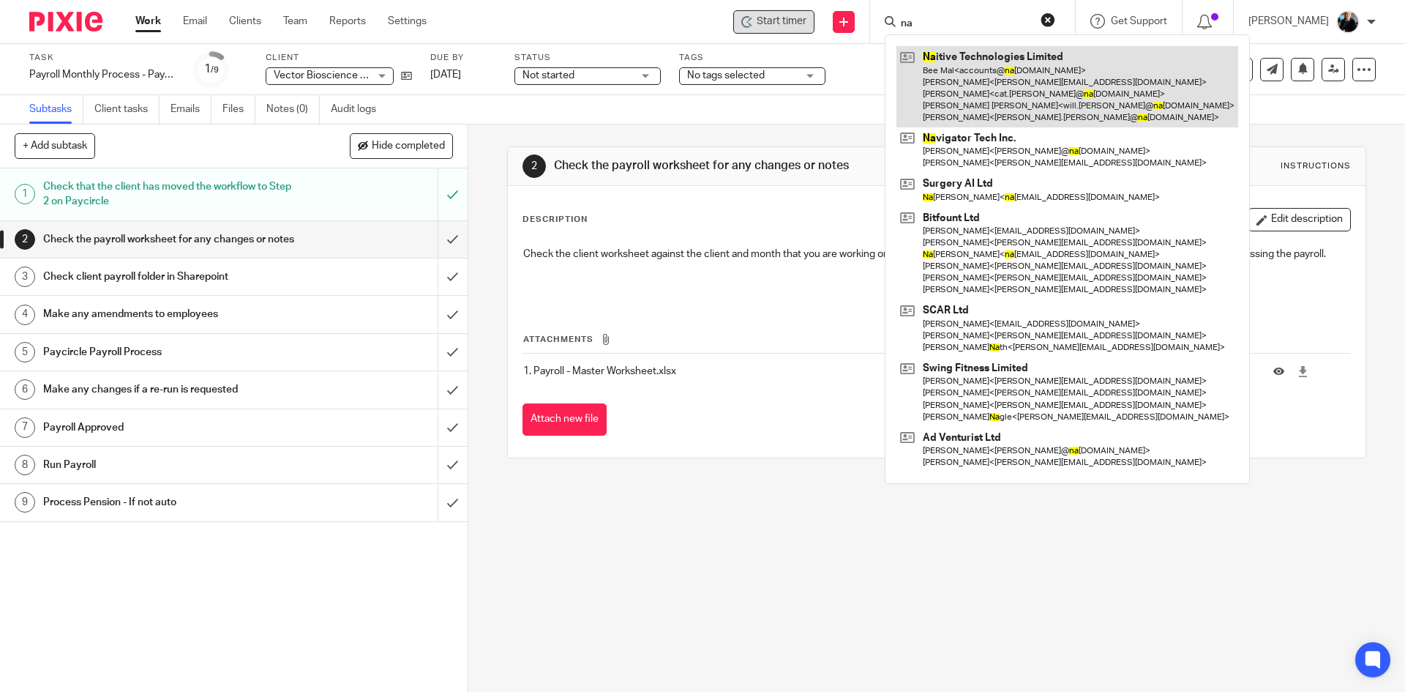
type input "na"
click at [944, 83] on link at bounding box center [1068, 86] width 342 height 81
click at [945, 83] on link at bounding box center [1068, 86] width 342 height 81
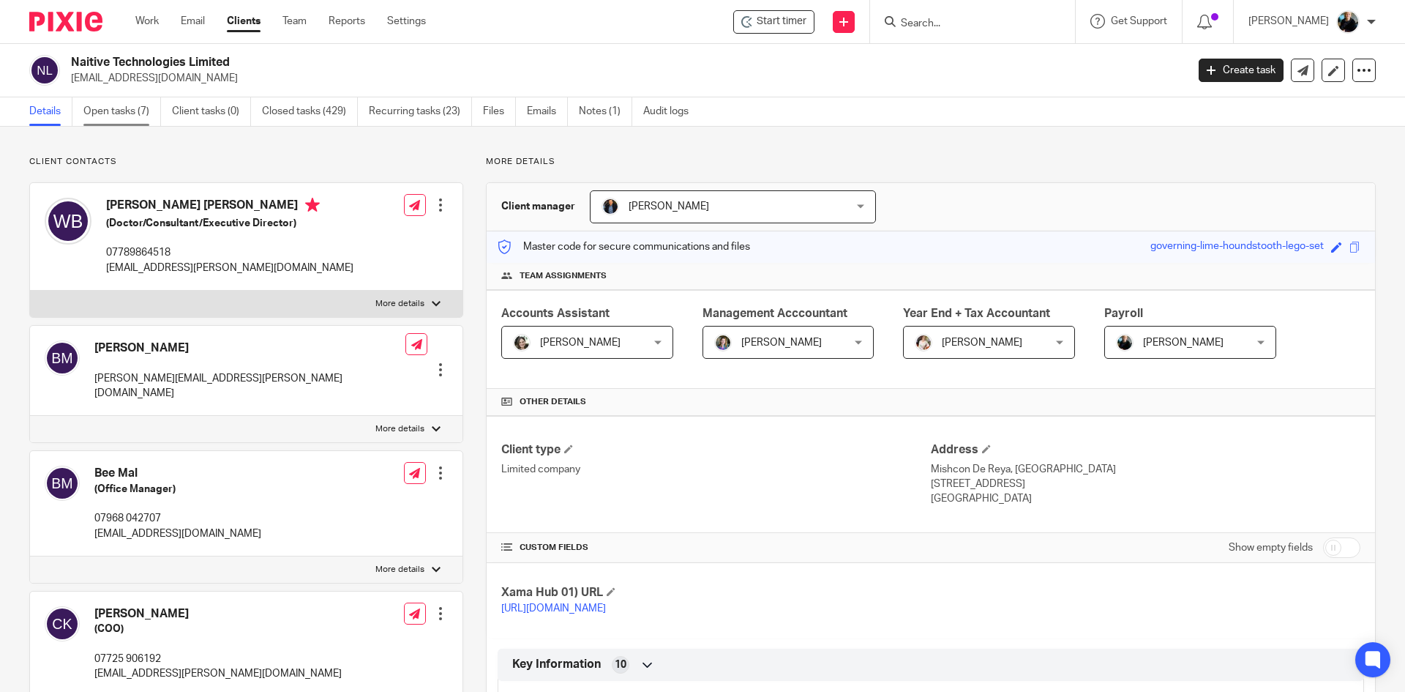
click at [107, 116] on link "Open tasks (7)" at bounding box center [122, 111] width 78 height 29
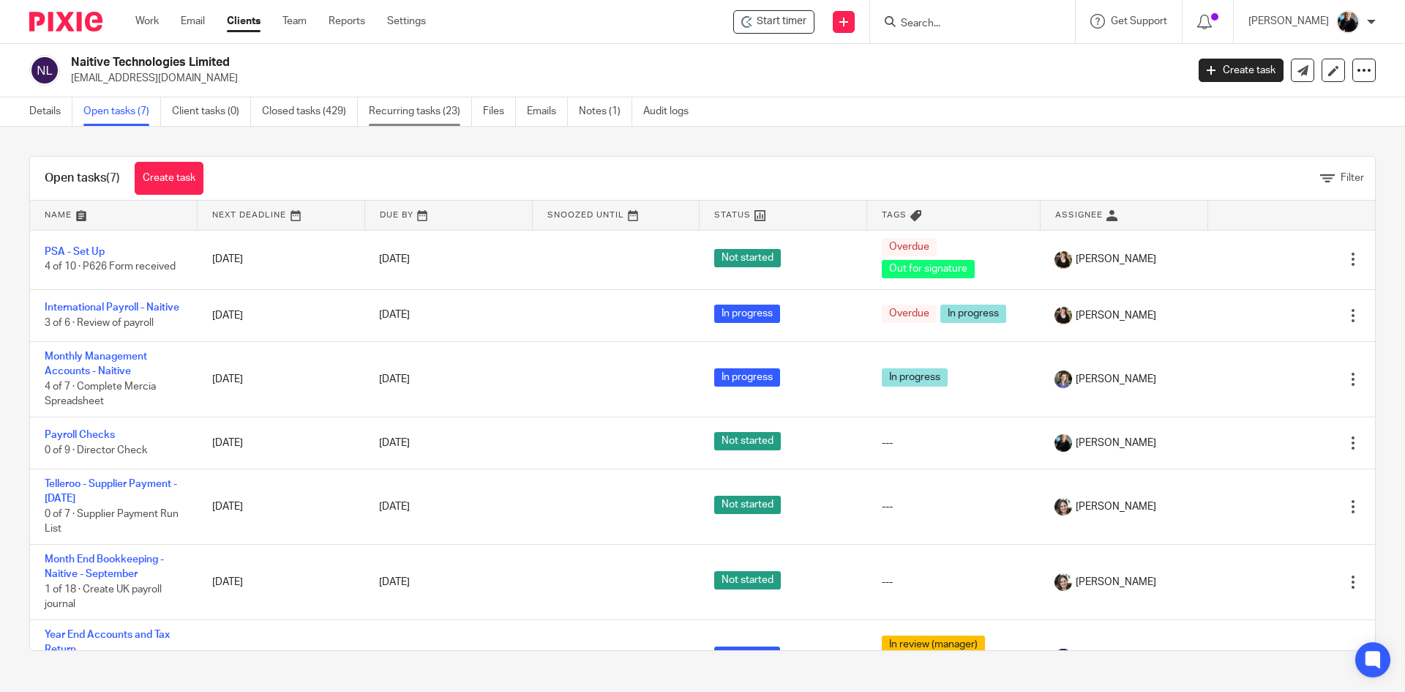
click at [418, 108] on link "Recurring tasks (23)" at bounding box center [420, 111] width 103 height 29
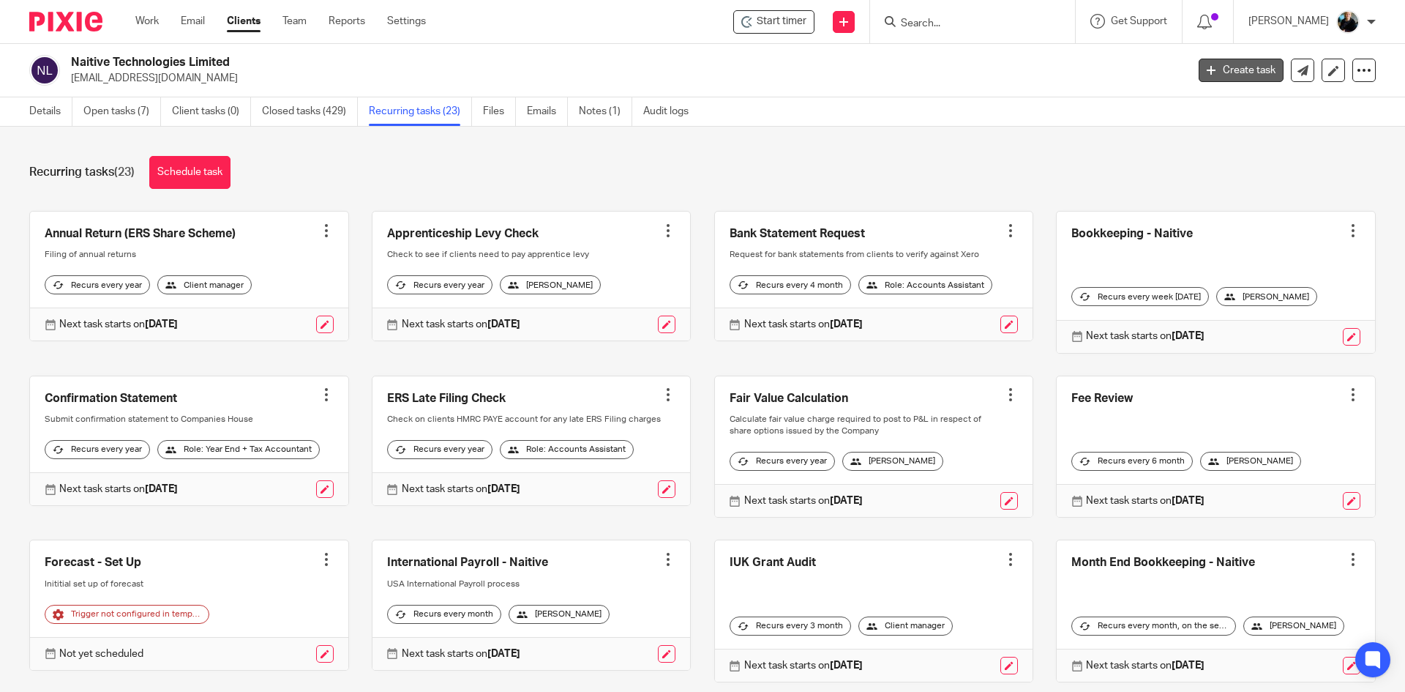
click at [1228, 72] on link "Create task" at bounding box center [1241, 70] width 85 height 23
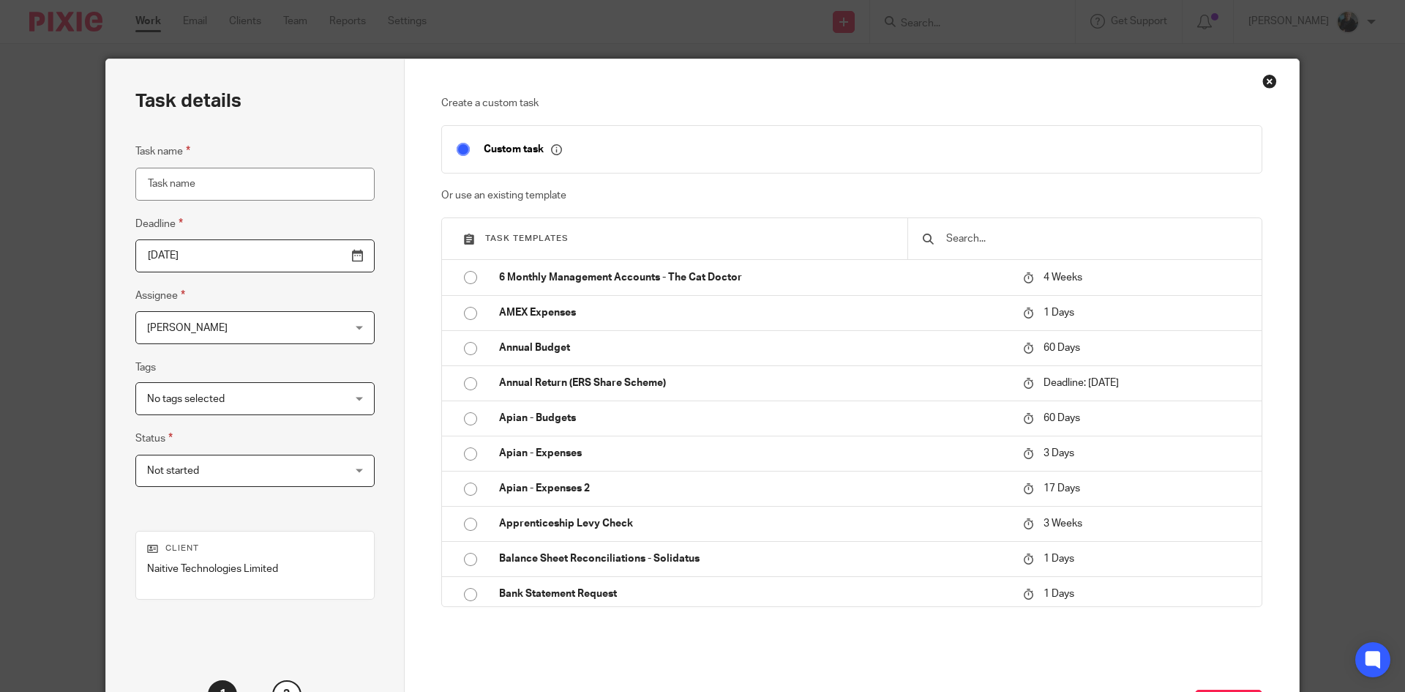
click at [969, 235] on input "text" at bounding box center [1096, 239] width 302 height 16
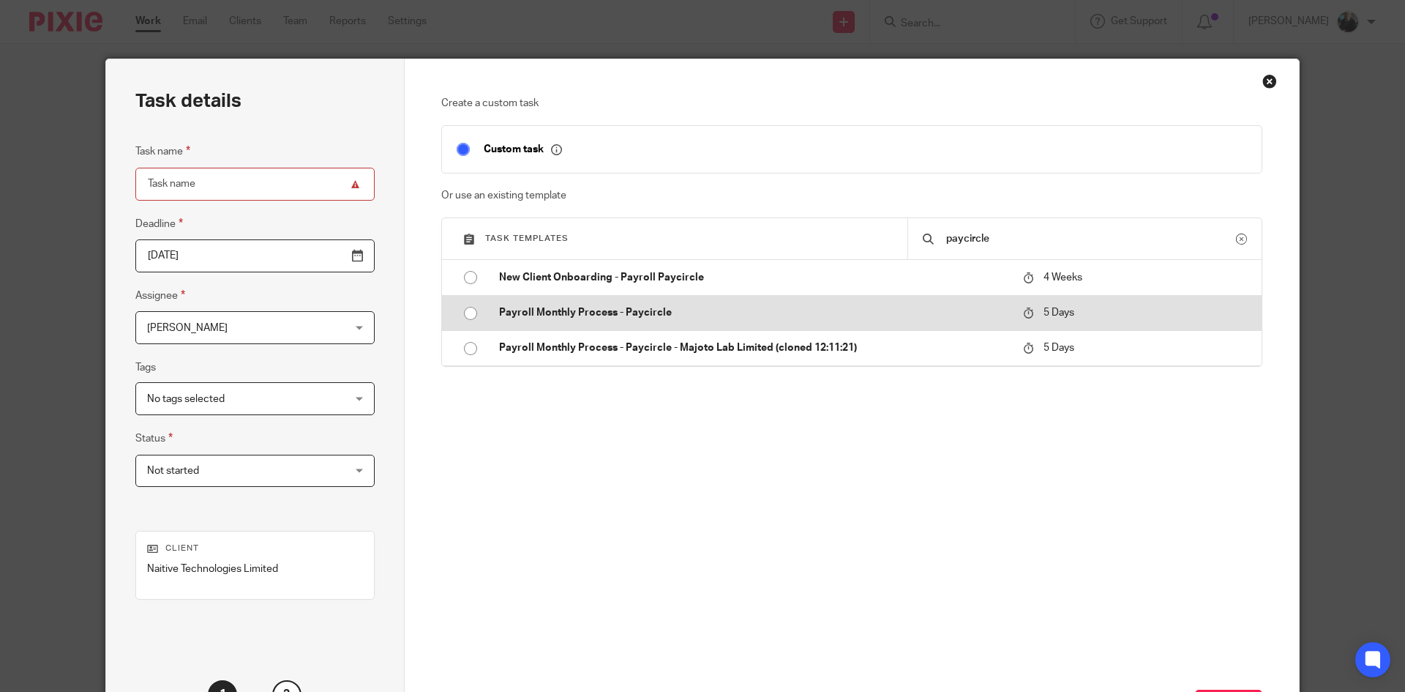
type input "paycircle"
click at [467, 314] on input "radio" at bounding box center [471, 313] width 28 height 28
type input "[DATE]"
type input "Payroll Monthly Process - Paycircle"
checkbox input "false"
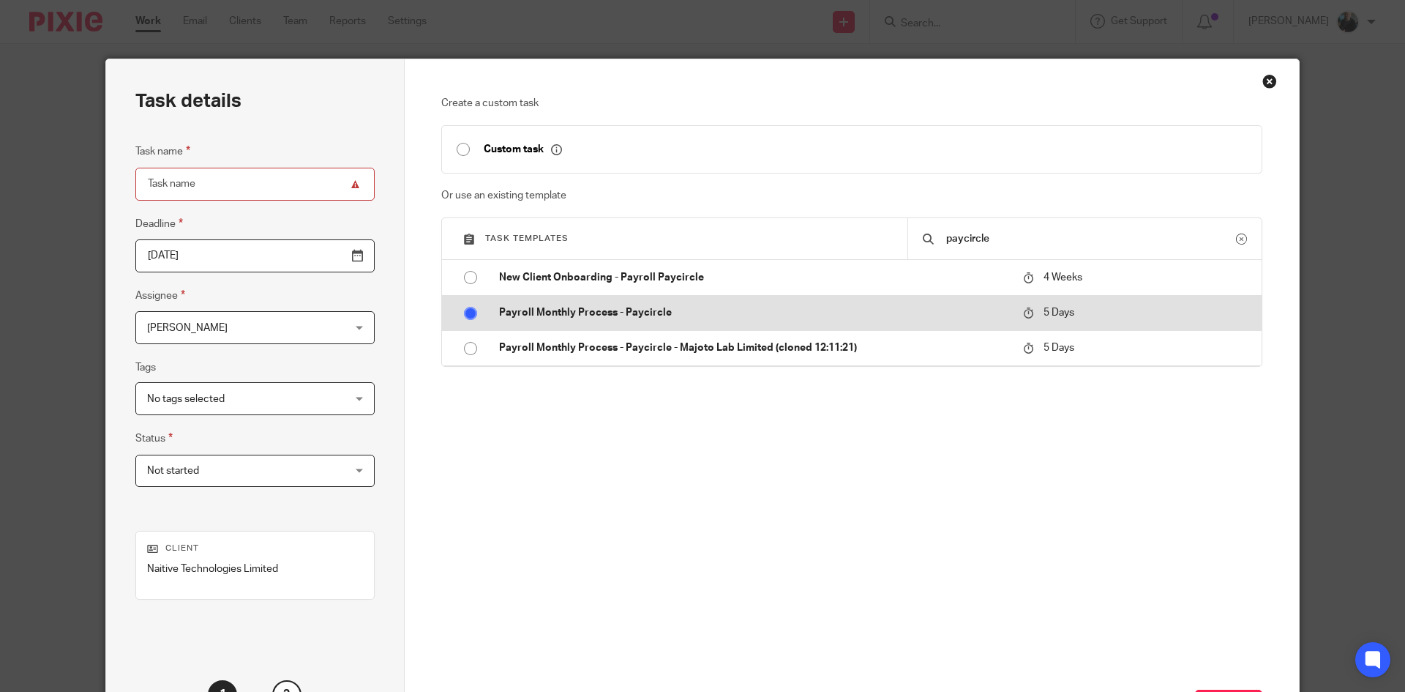
radio input "false"
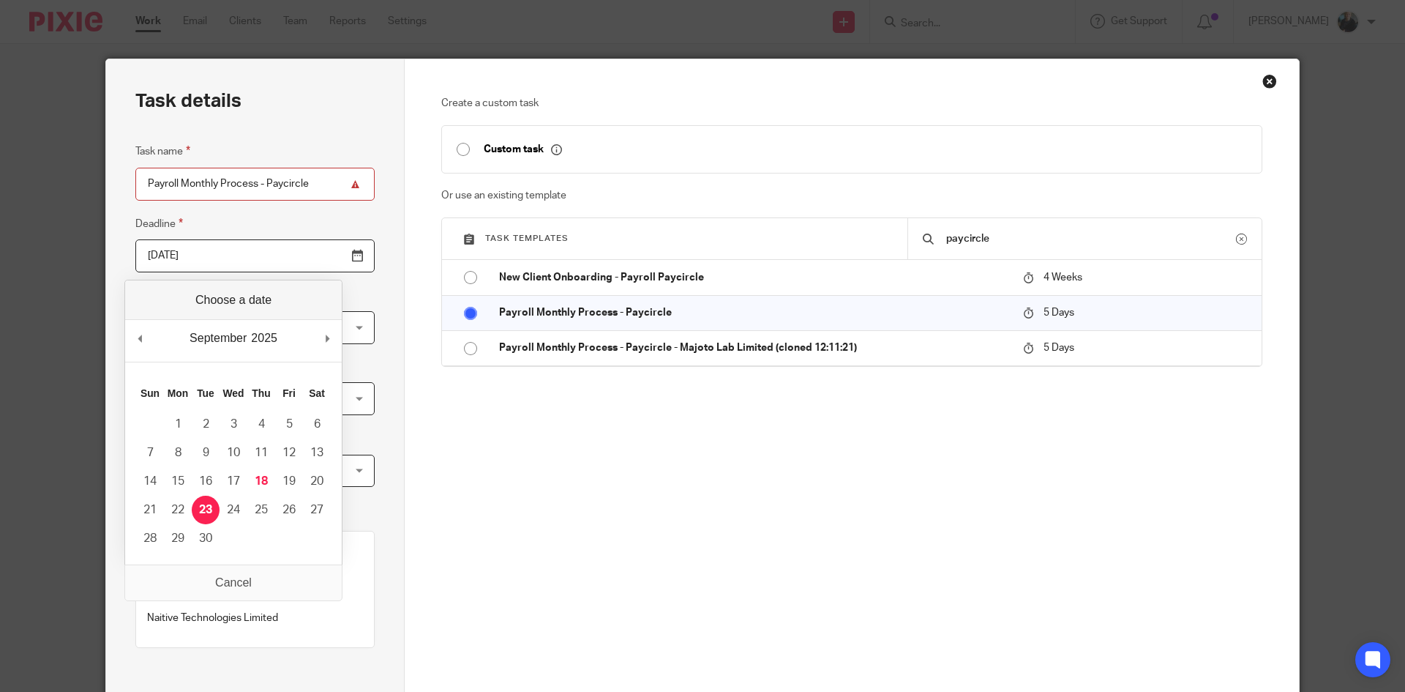
click at [324, 261] on input "2025-09-23" at bounding box center [254, 255] width 239 height 33
type input "2025-09-18"
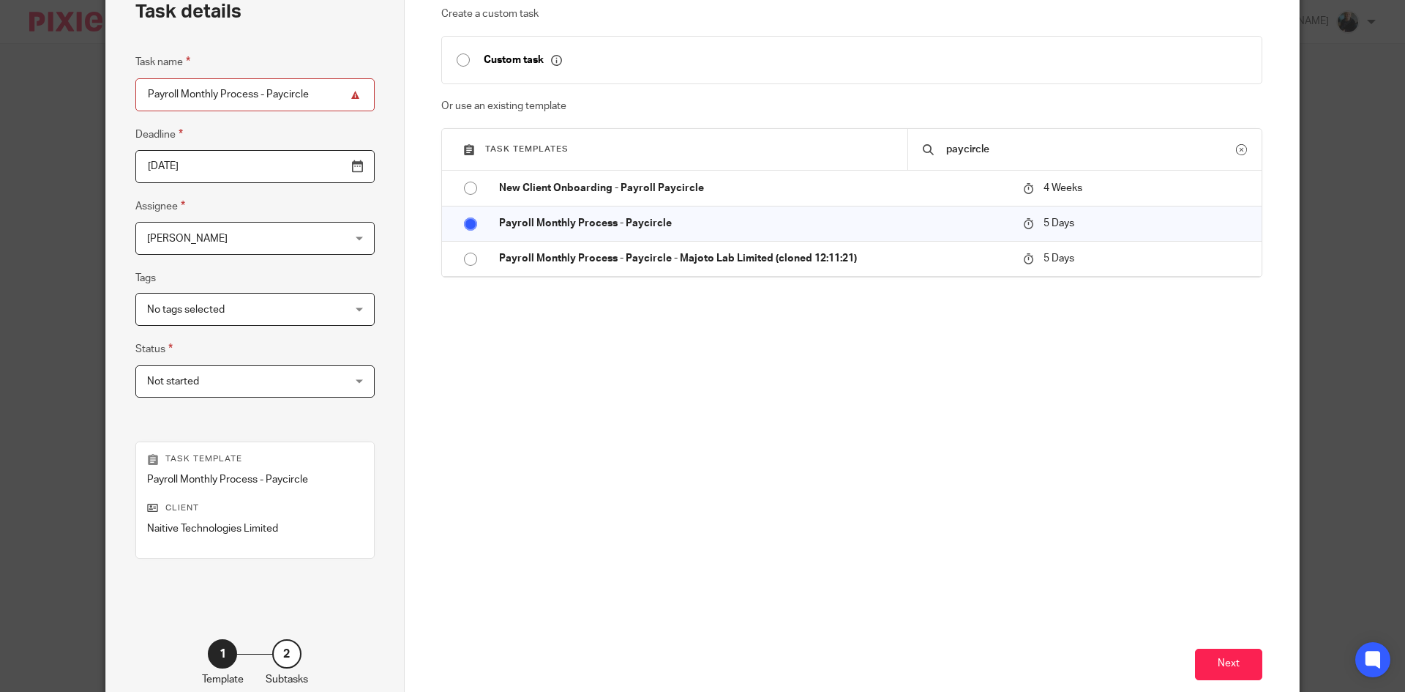
scroll to position [173, 0]
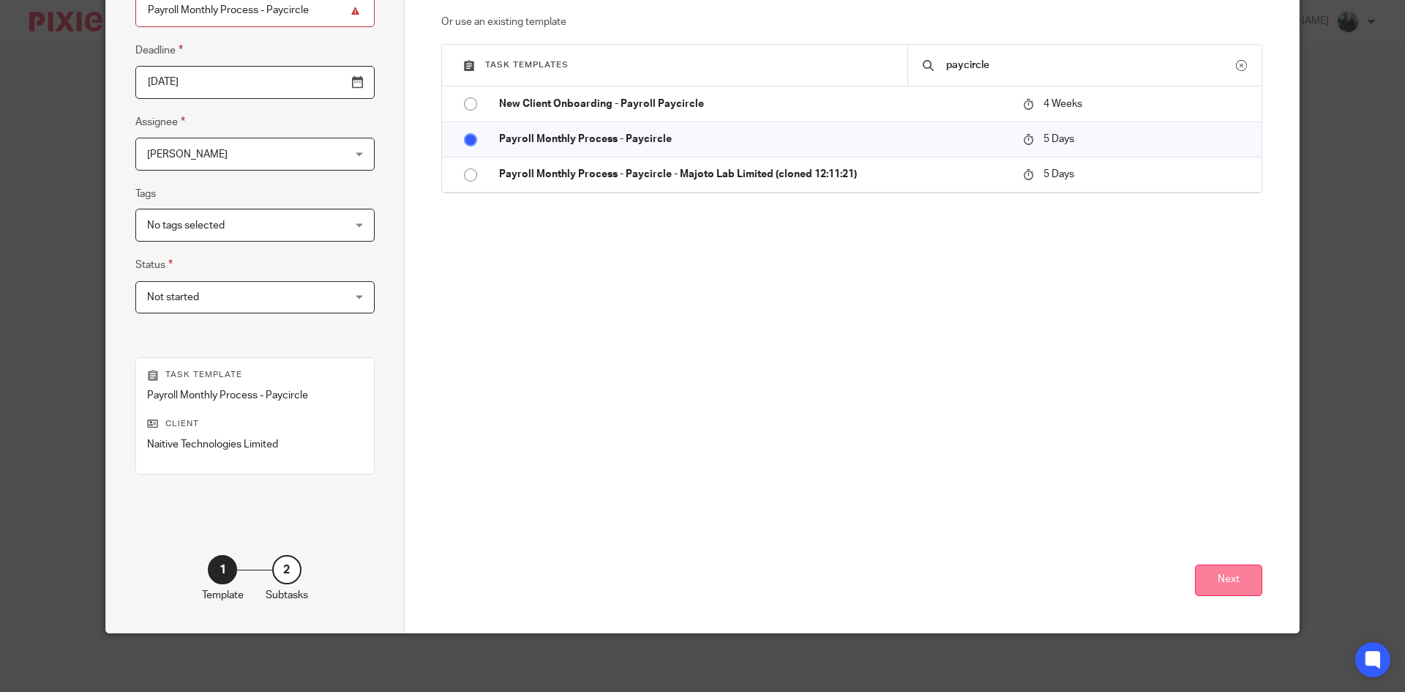
click at [1222, 585] on button "Next" at bounding box center [1228, 579] width 67 height 31
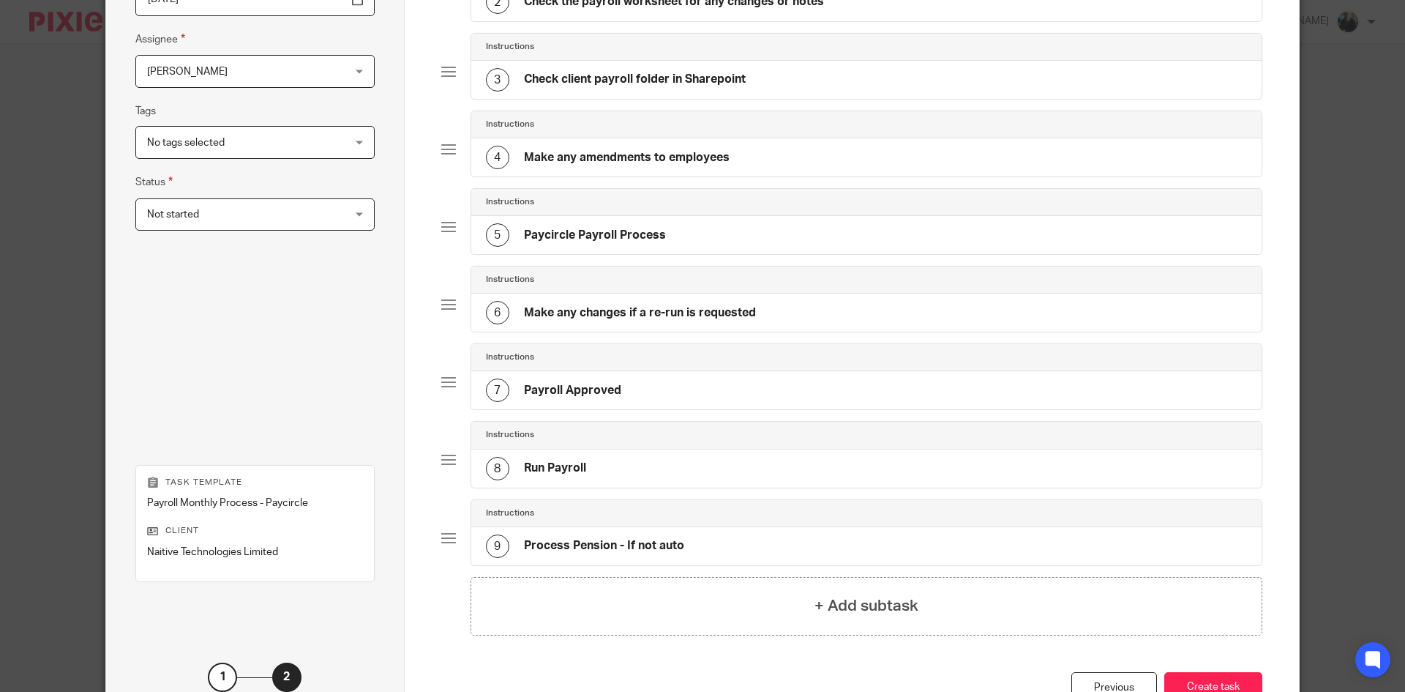
scroll to position [363, 0]
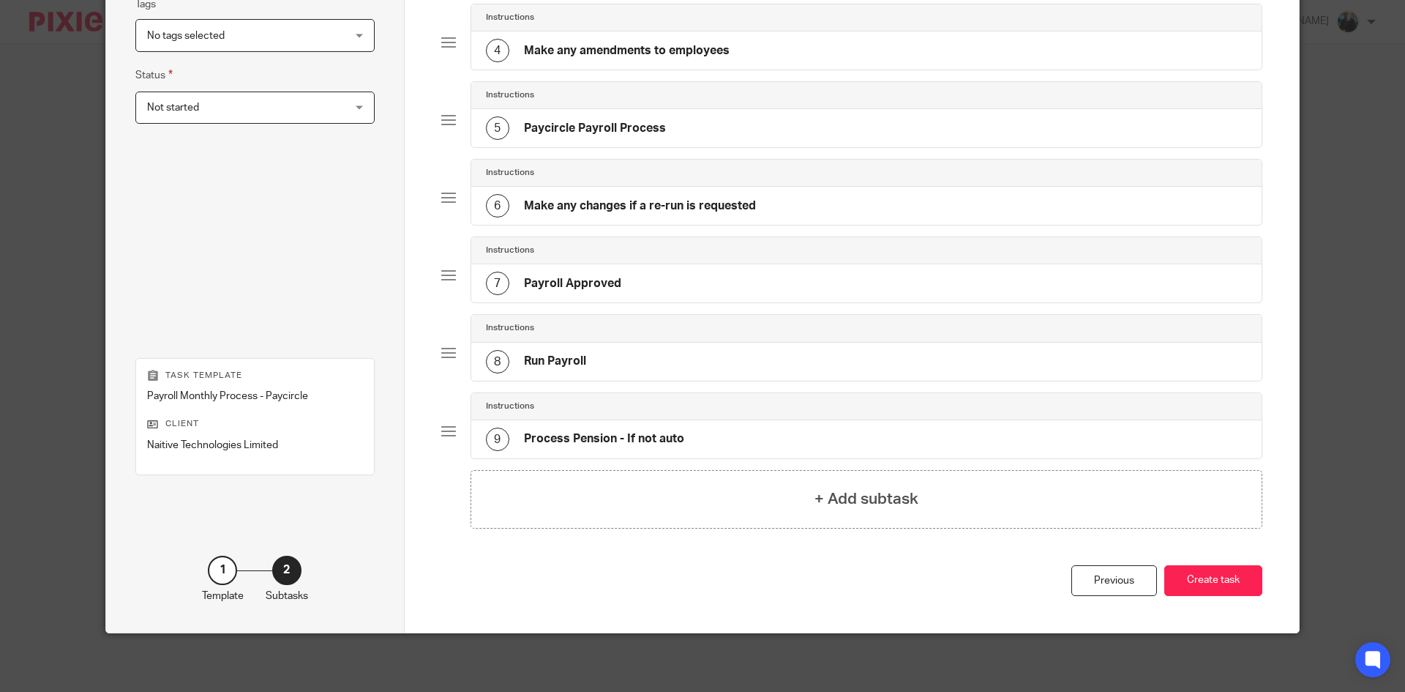
click at [1217, 576] on button "Create task" at bounding box center [1214, 580] width 98 height 31
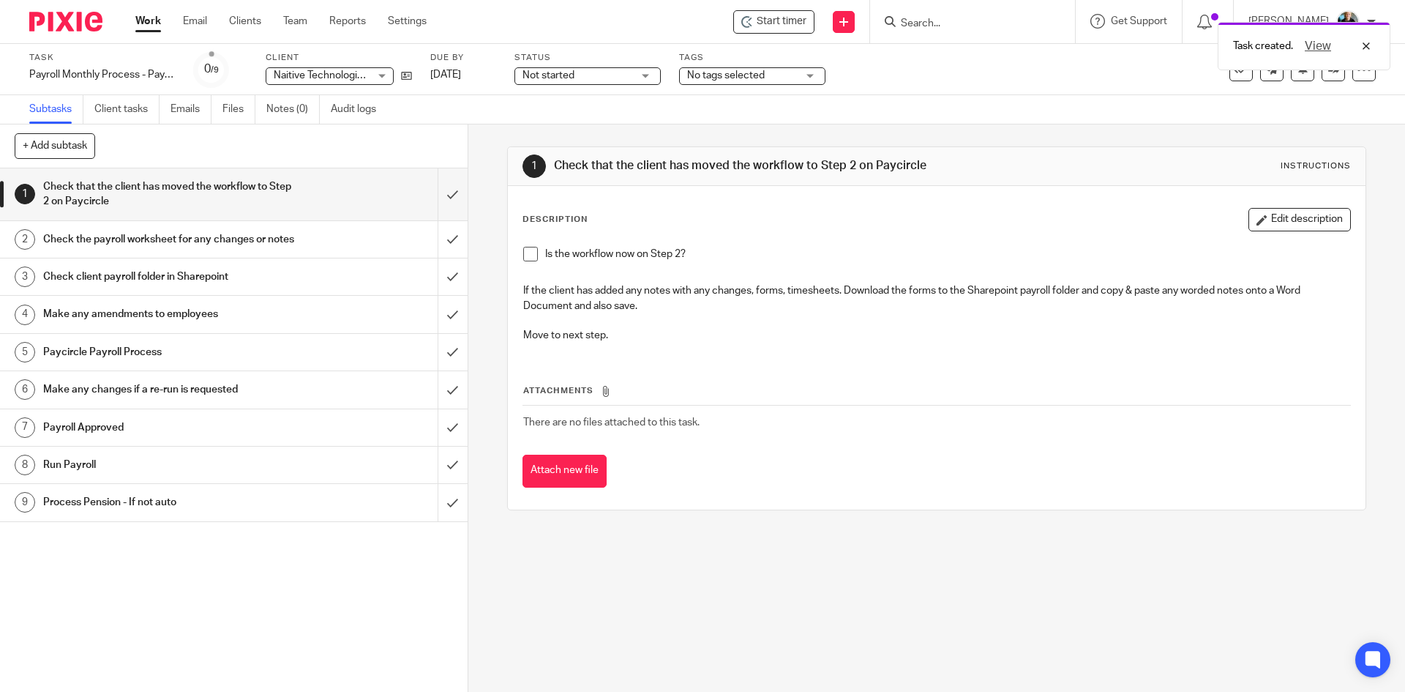
click at [783, 22] on div "Task created. View" at bounding box center [1047, 43] width 688 height 56
click at [785, 22] on div "Task created. View" at bounding box center [1047, 43] width 688 height 56
click at [790, 25] on span "Start timer" at bounding box center [782, 21] width 50 height 15
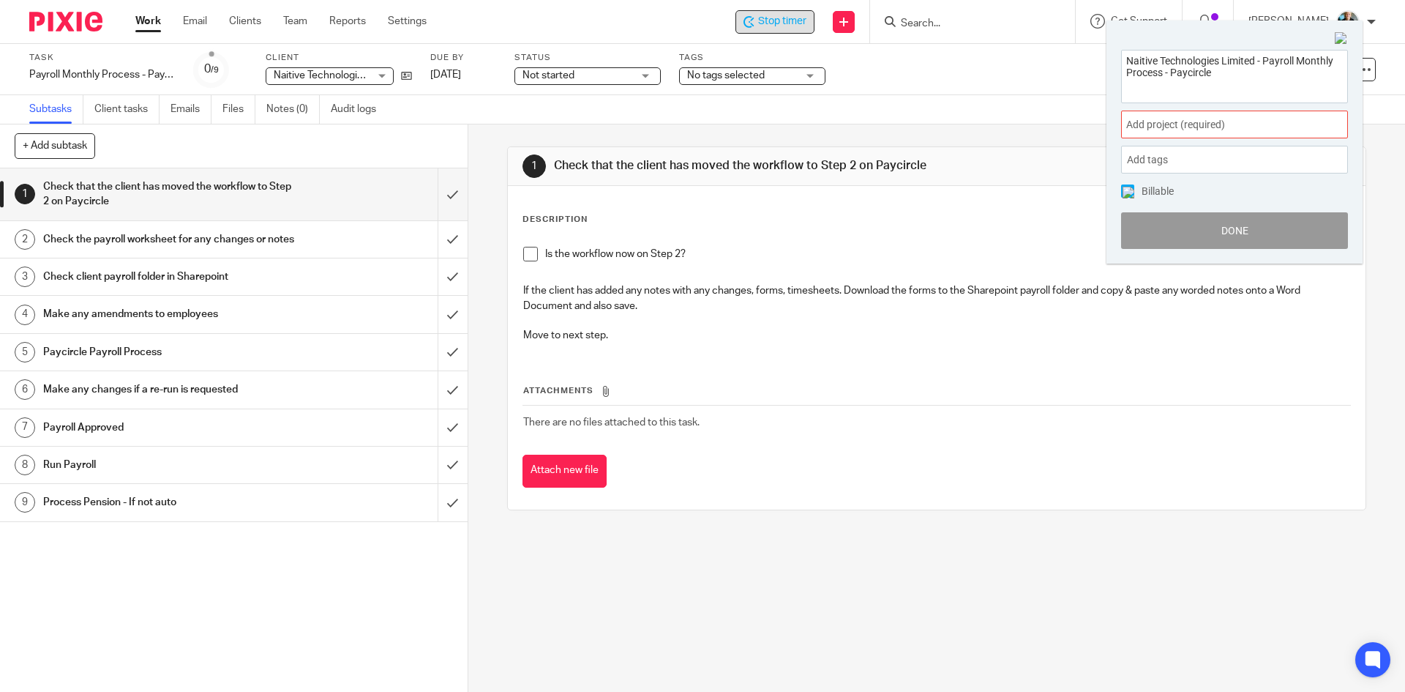
click at [1255, 124] on span "Add project (required) :" at bounding box center [1219, 124] width 184 height 15
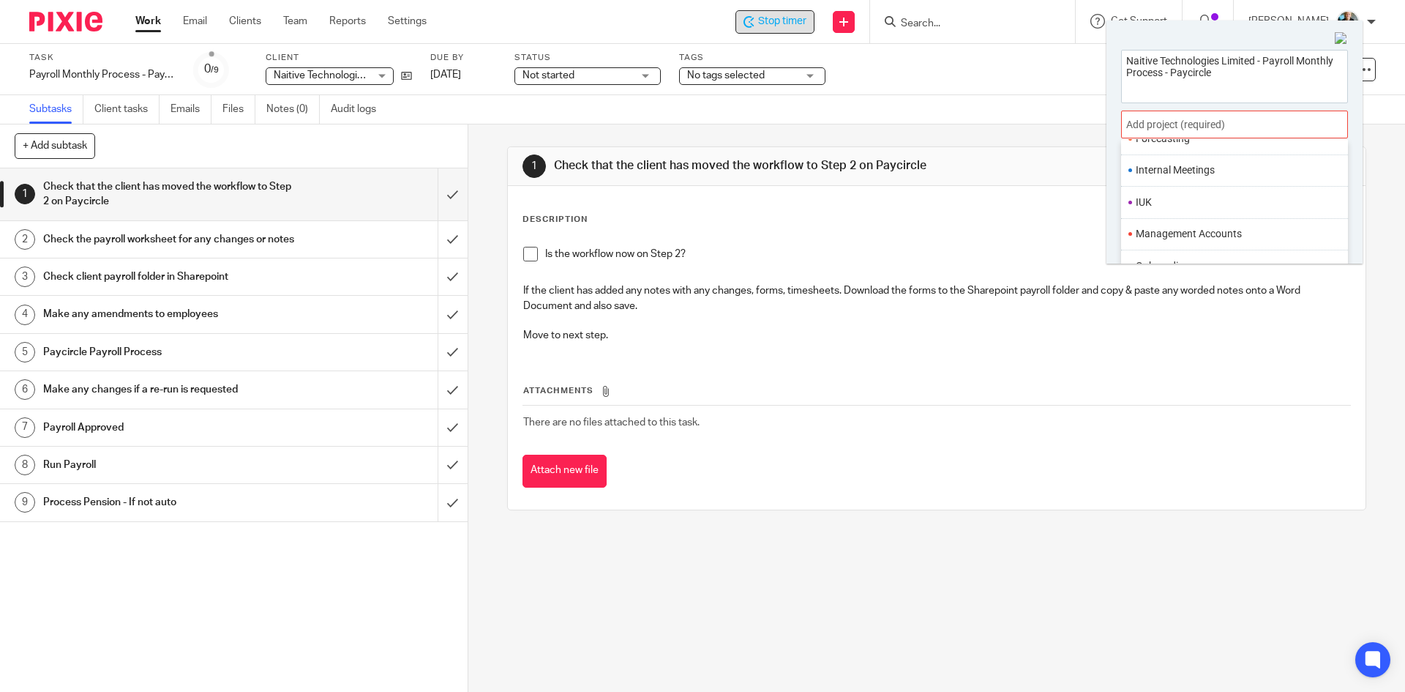
scroll to position [548, 0]
click at [1151, 193] on li "Payroll" at bounding box center [1231, 192] width 191 height 15
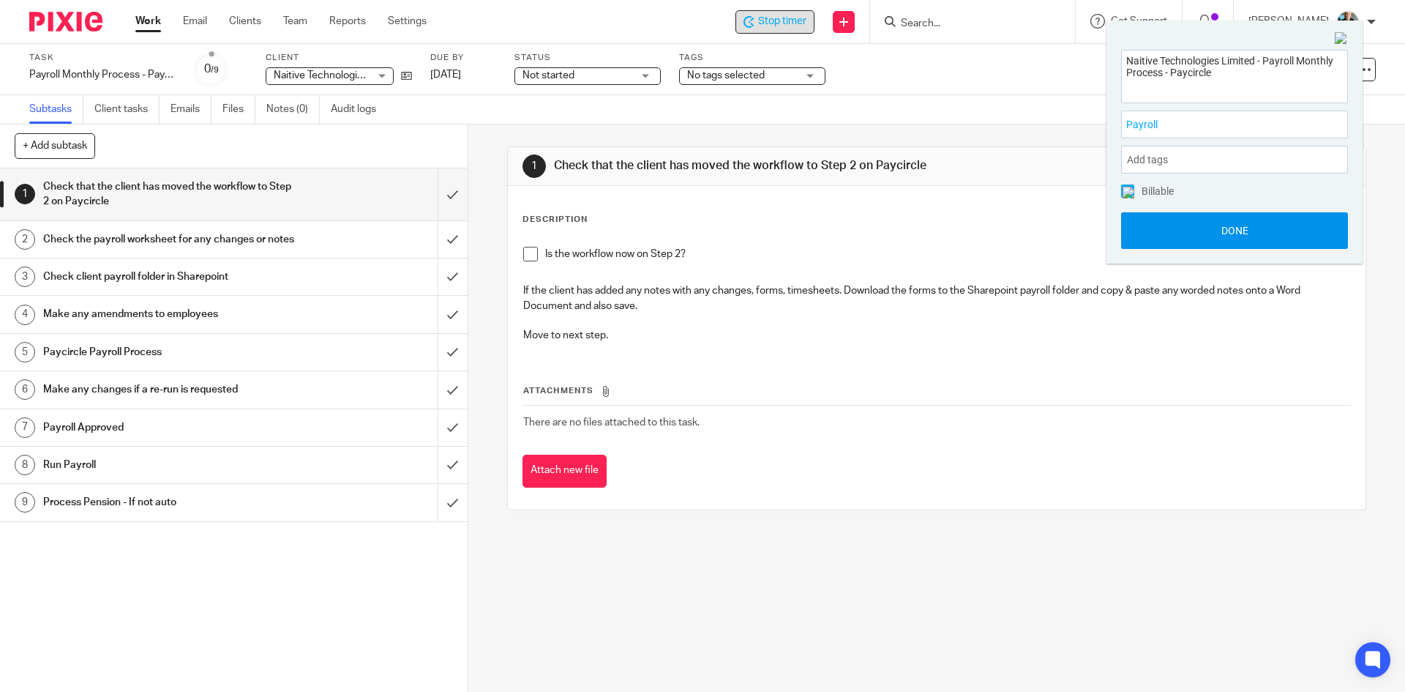
click at [1198, 231] on button "Done" at bounding box center [1234, 230] width 227 height 37
